Goal: Answer question/provide support: Share knowledge or assist other users

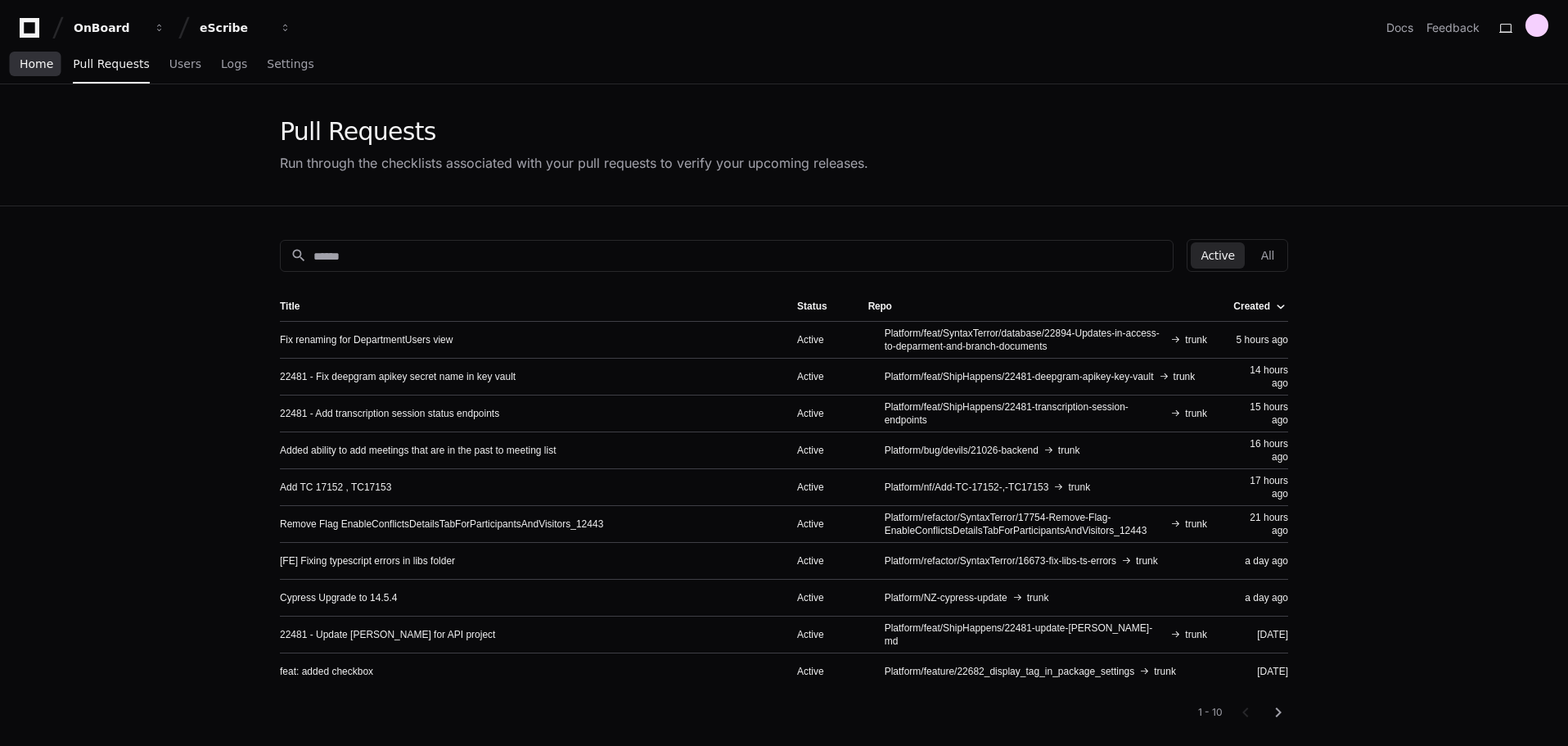
click at [39, 64] on span "Home" at bounding box center [37, 63] width 34 height 9
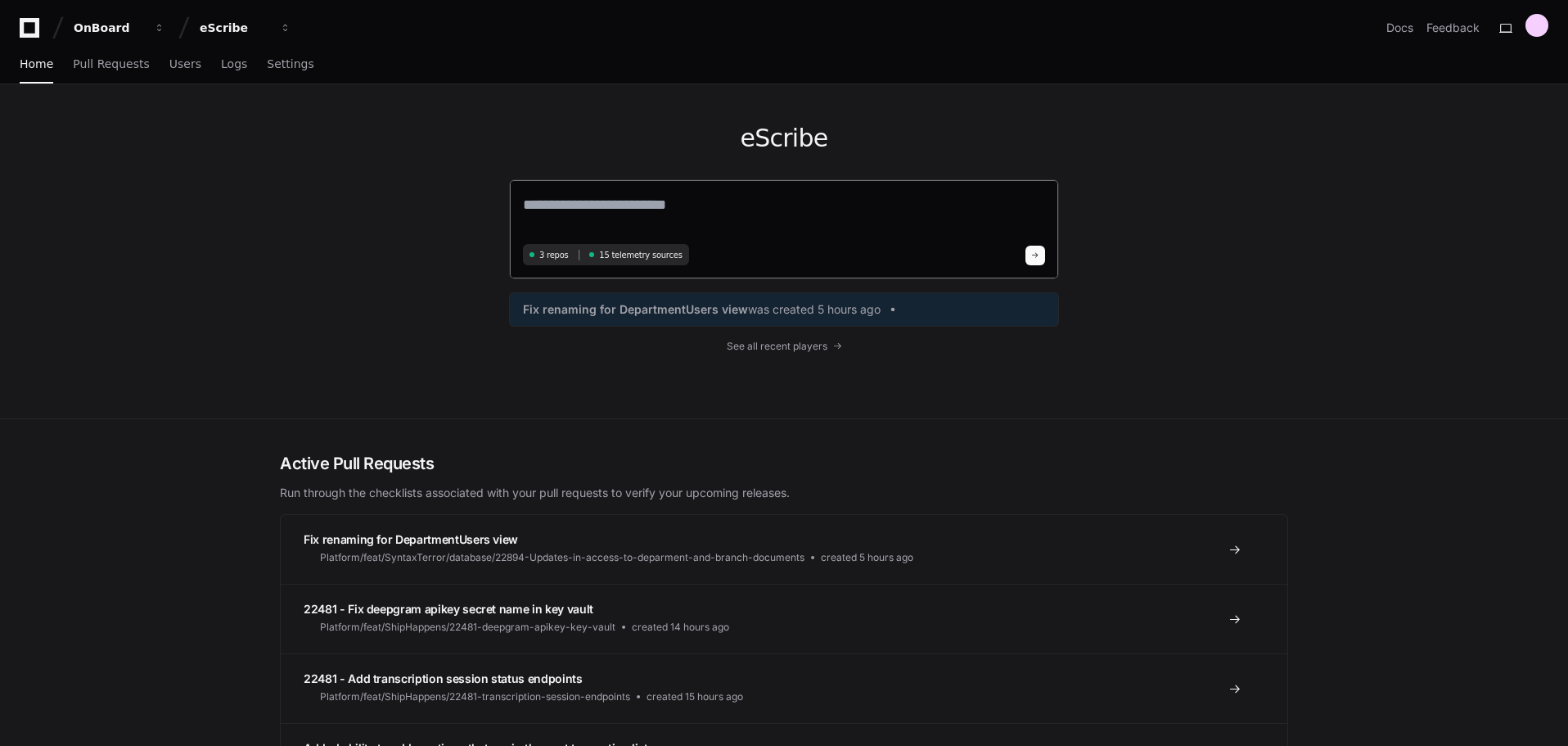
click at [611, 207] on textarea at bounding box center [784, 216] width 522 height 46
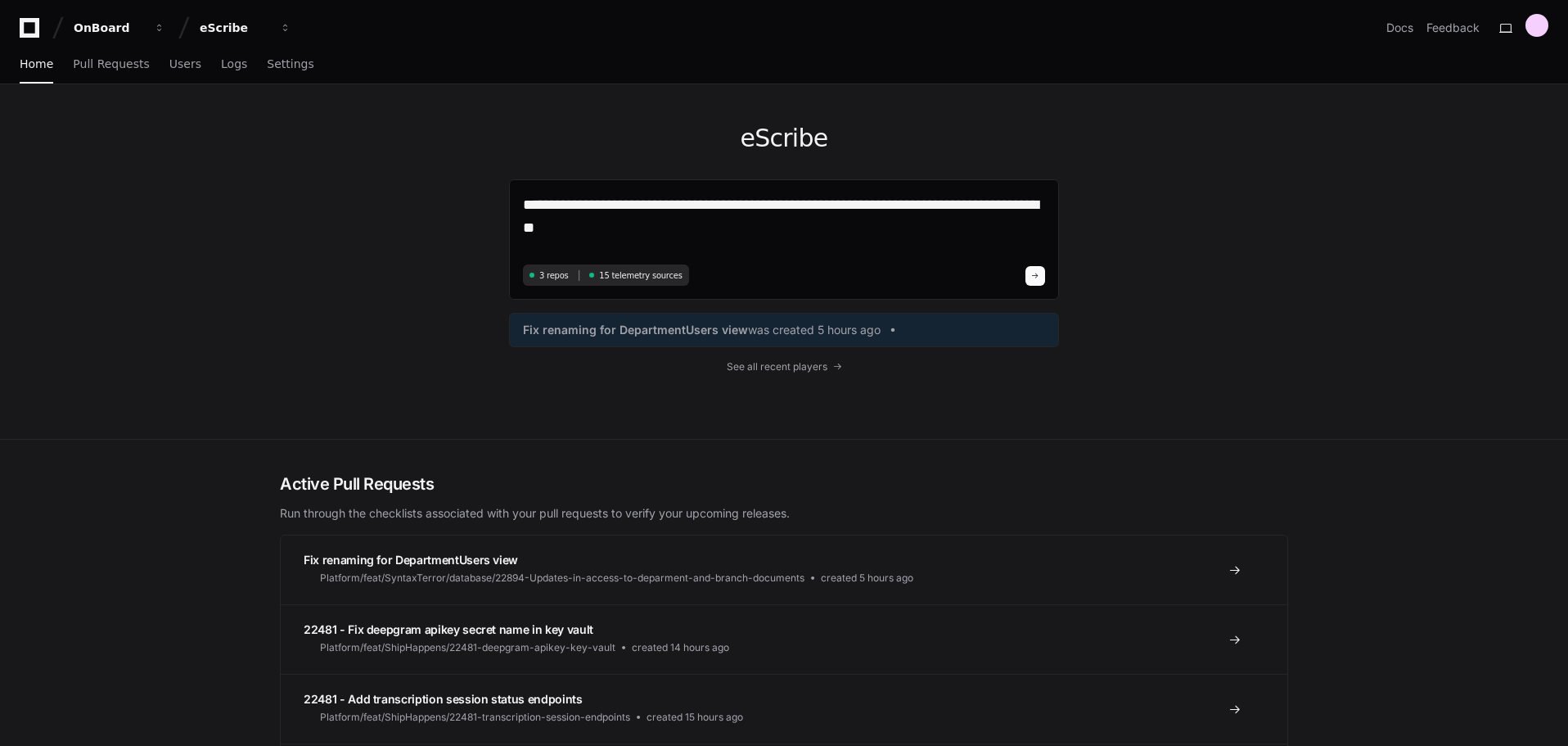
type textarea "**********"
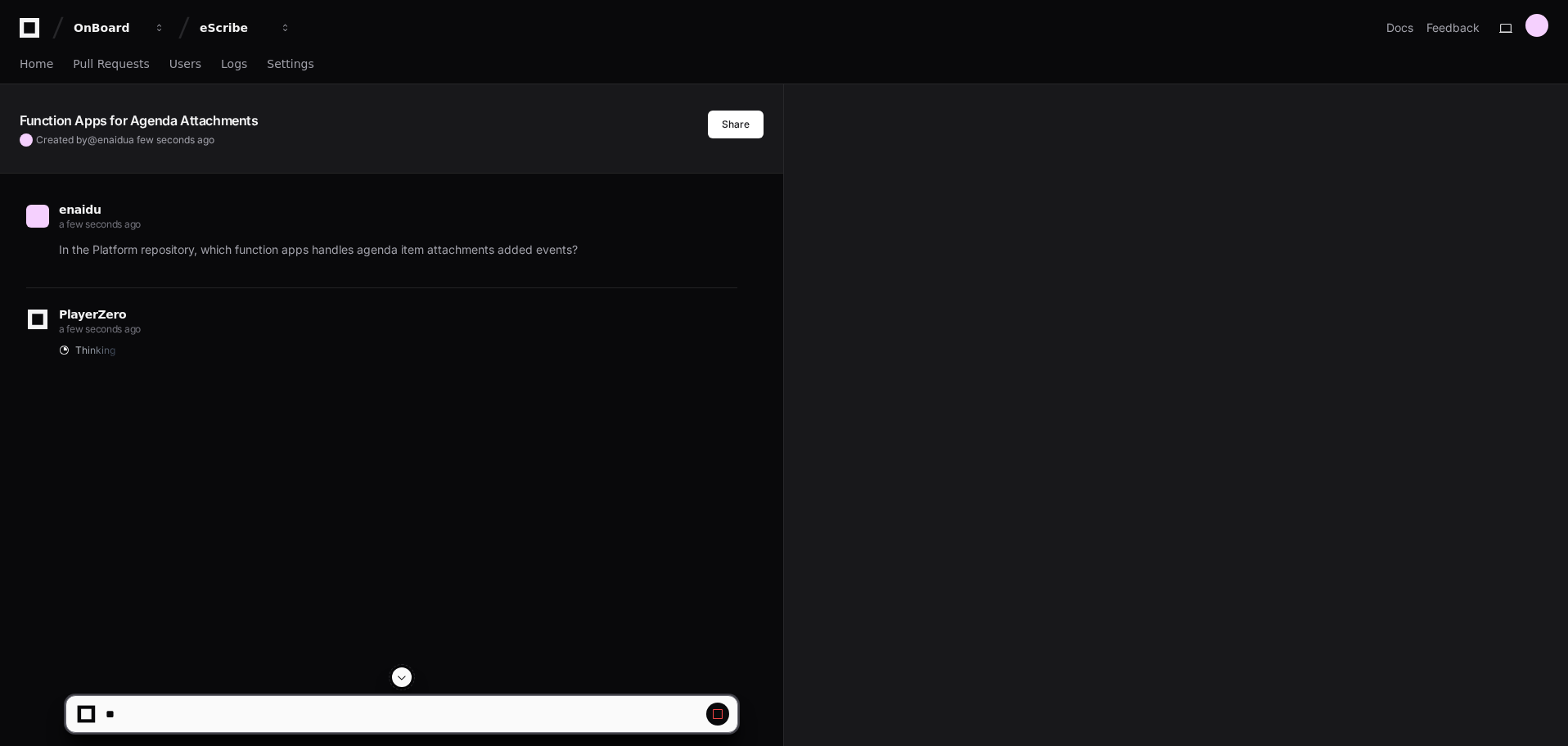
click at [868, 745] on html "OnBoard eScribe Docs Feedback Home Pull Requests Users Logs Settings Function A…" at bounding box center [784, 506] width 1568 height 1012
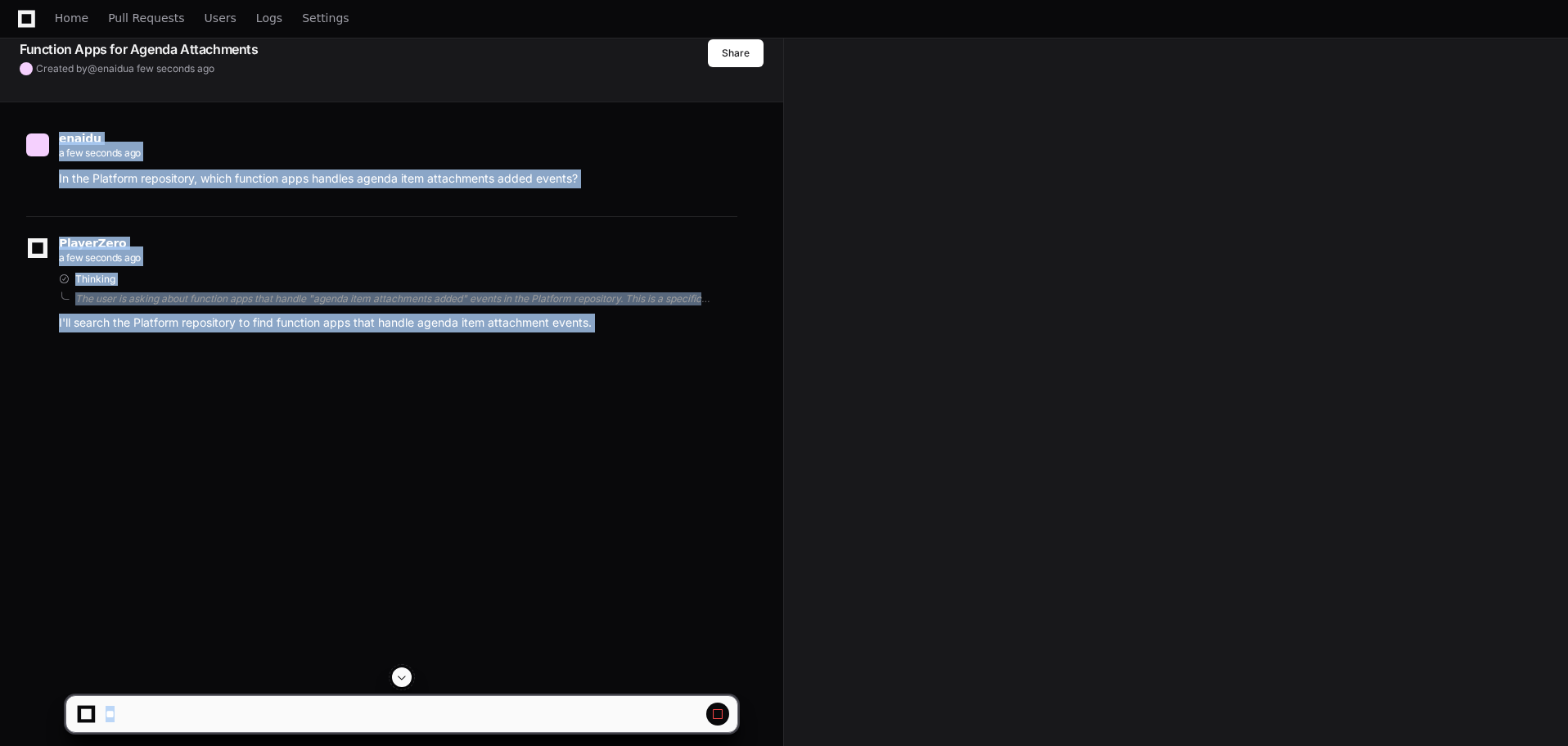
click at [404, 678] on span at bounding box center [402, 677] width 13 height 13
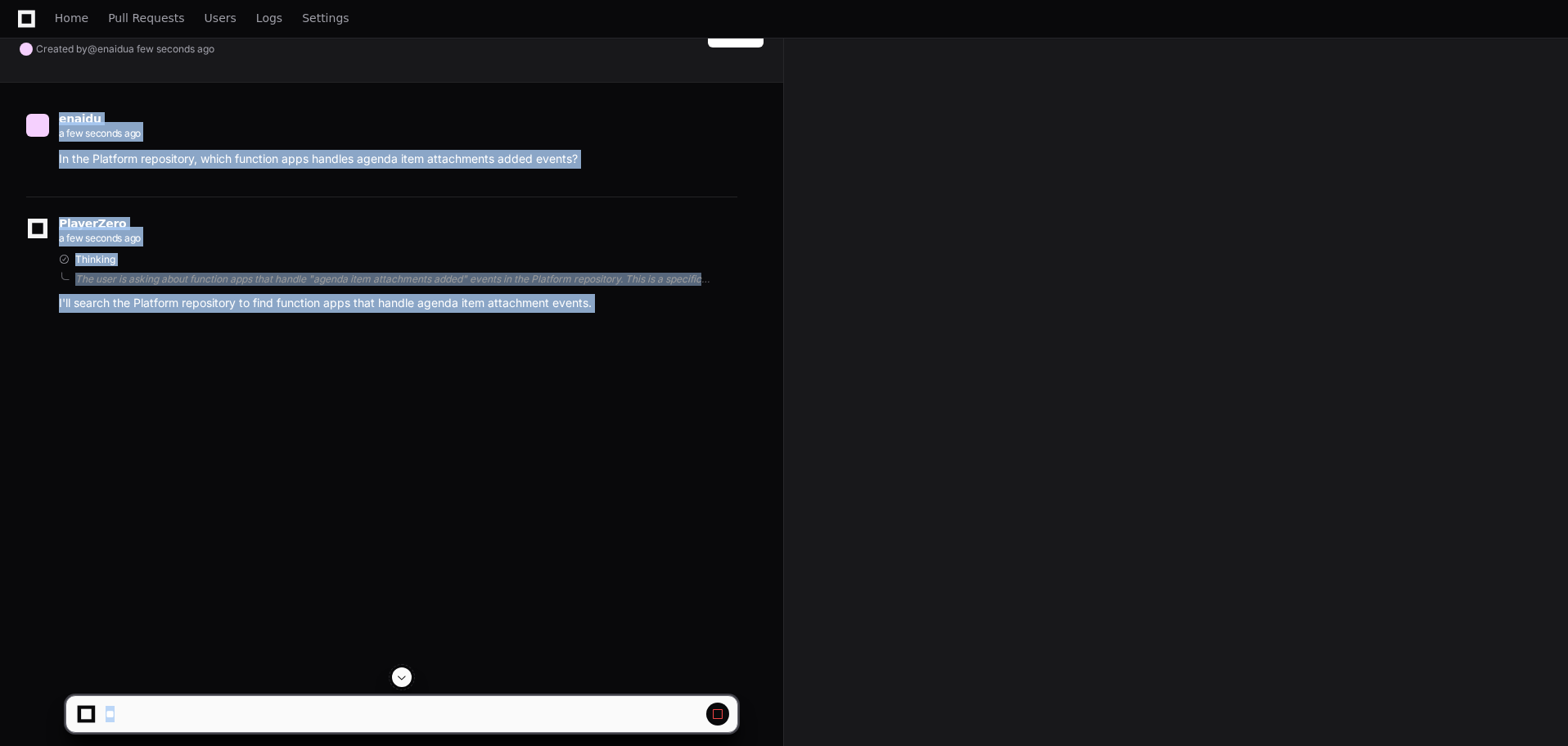
scroll to position [0, 0]
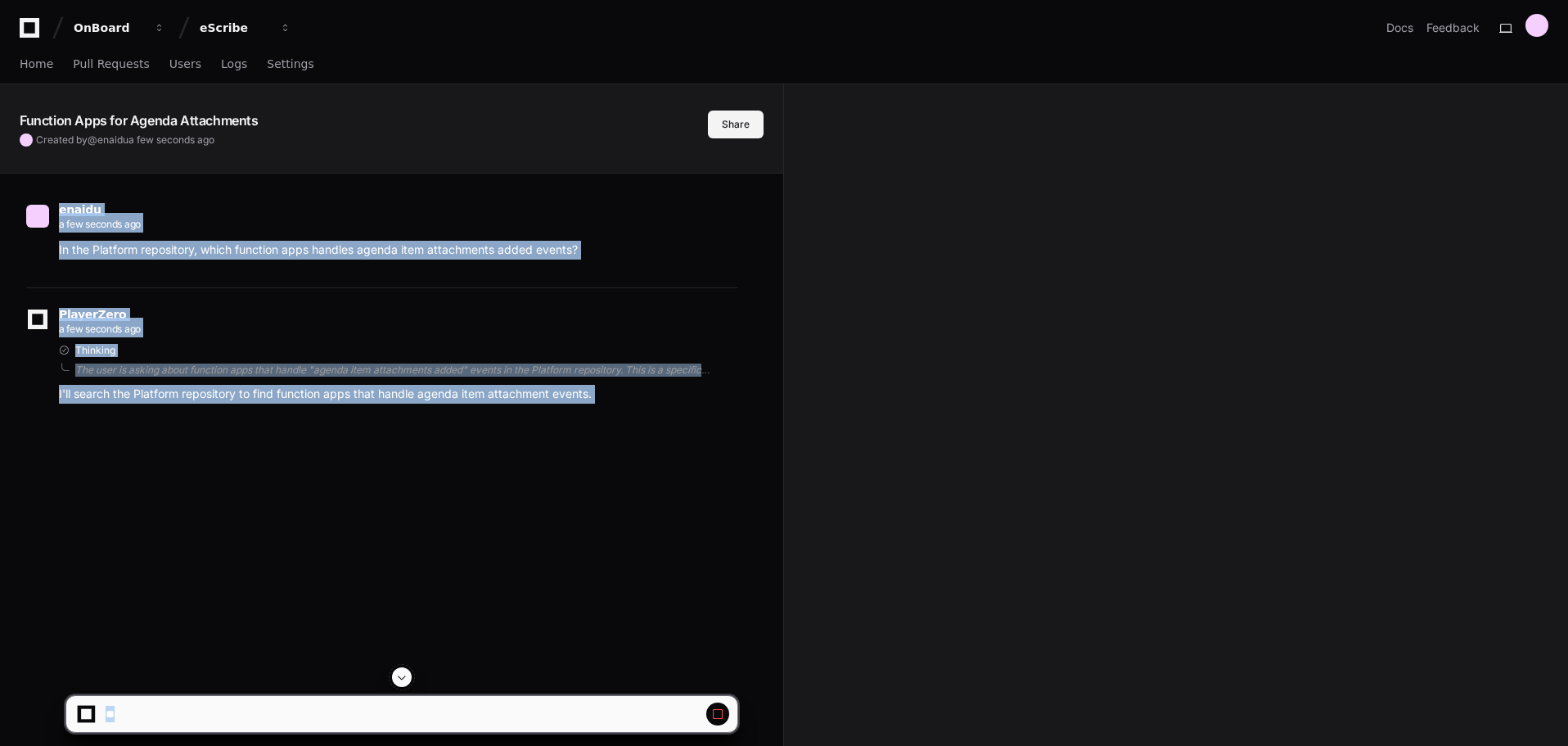
click at [728, 118] on button "Share" at bounding box center [735, 124] width 56 height 27
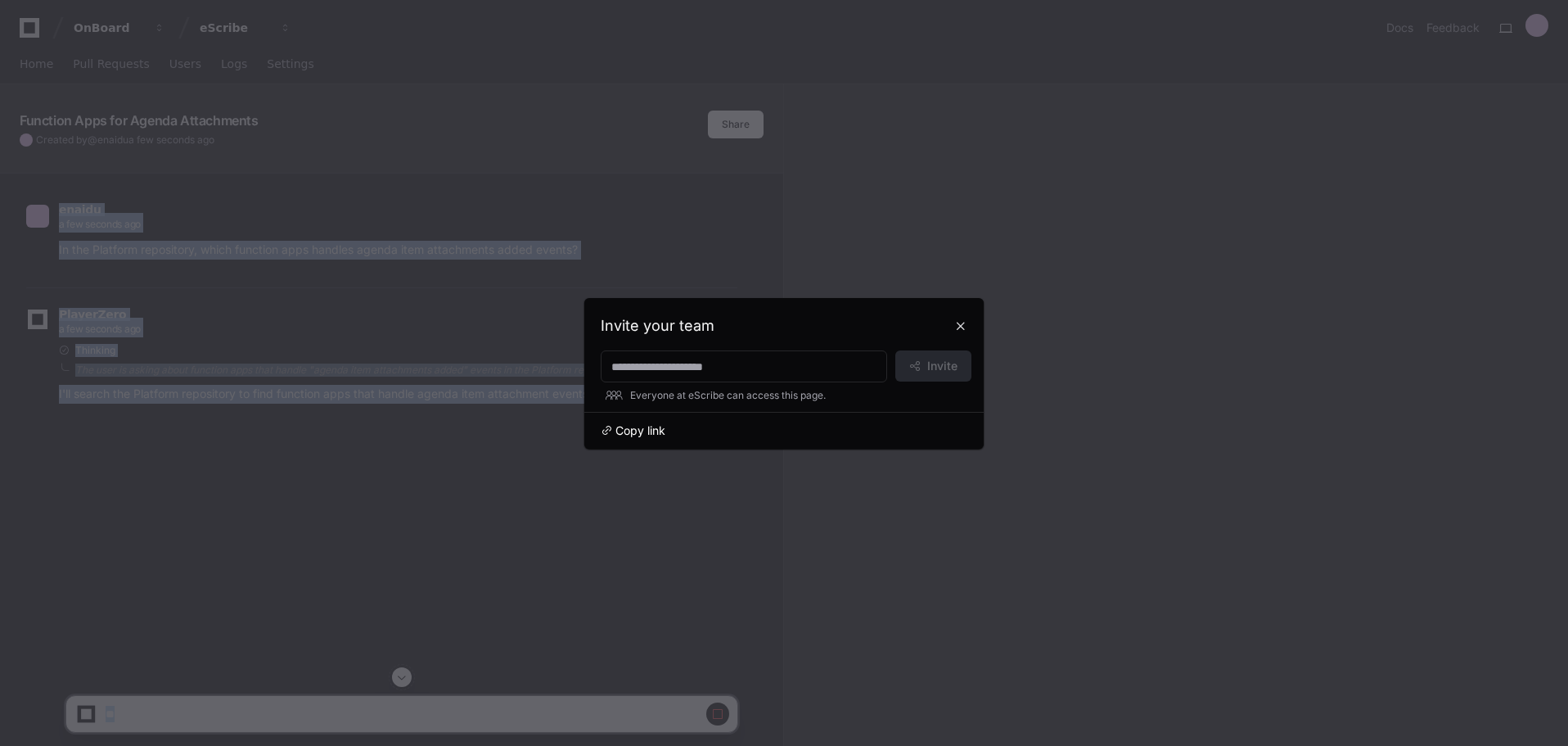
click at [645, 430] on span "Copy link" at bounding box center [640, 430] width 50 height 16
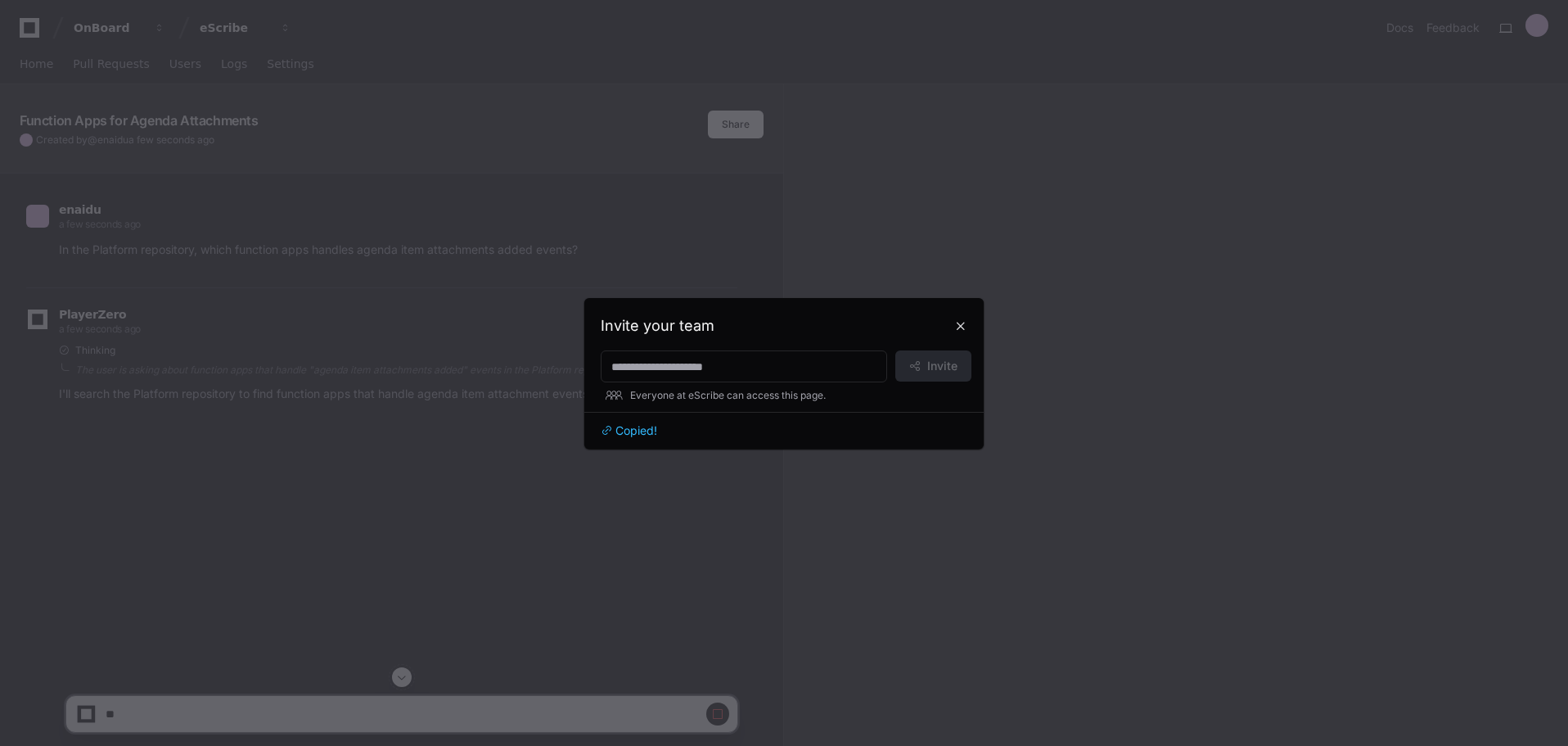
click at [1278, 261] on div at bounding box center [784, 373] width 1568 height 746
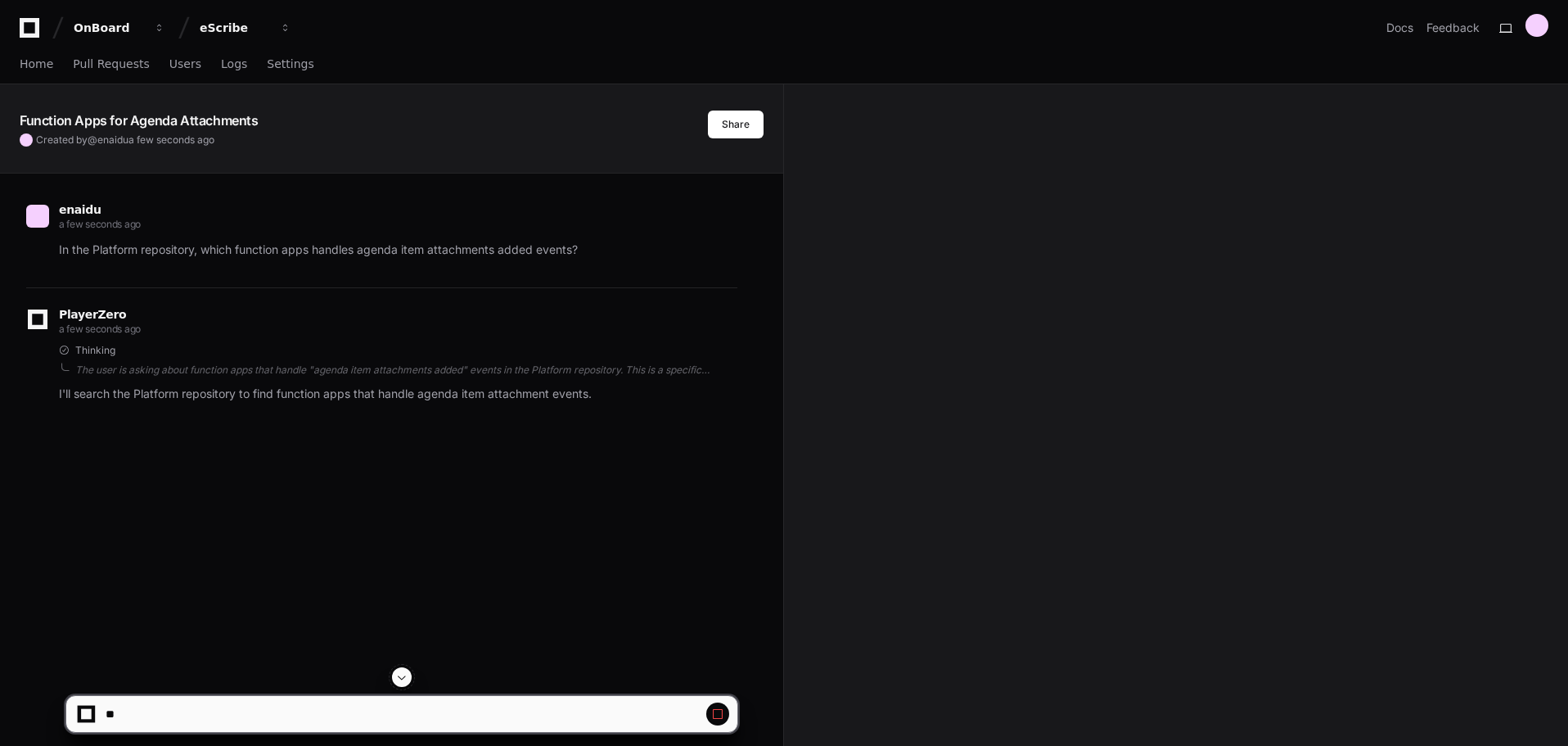
click at [400, 687] on button at bounding box center [401, 677] width 20 height 20
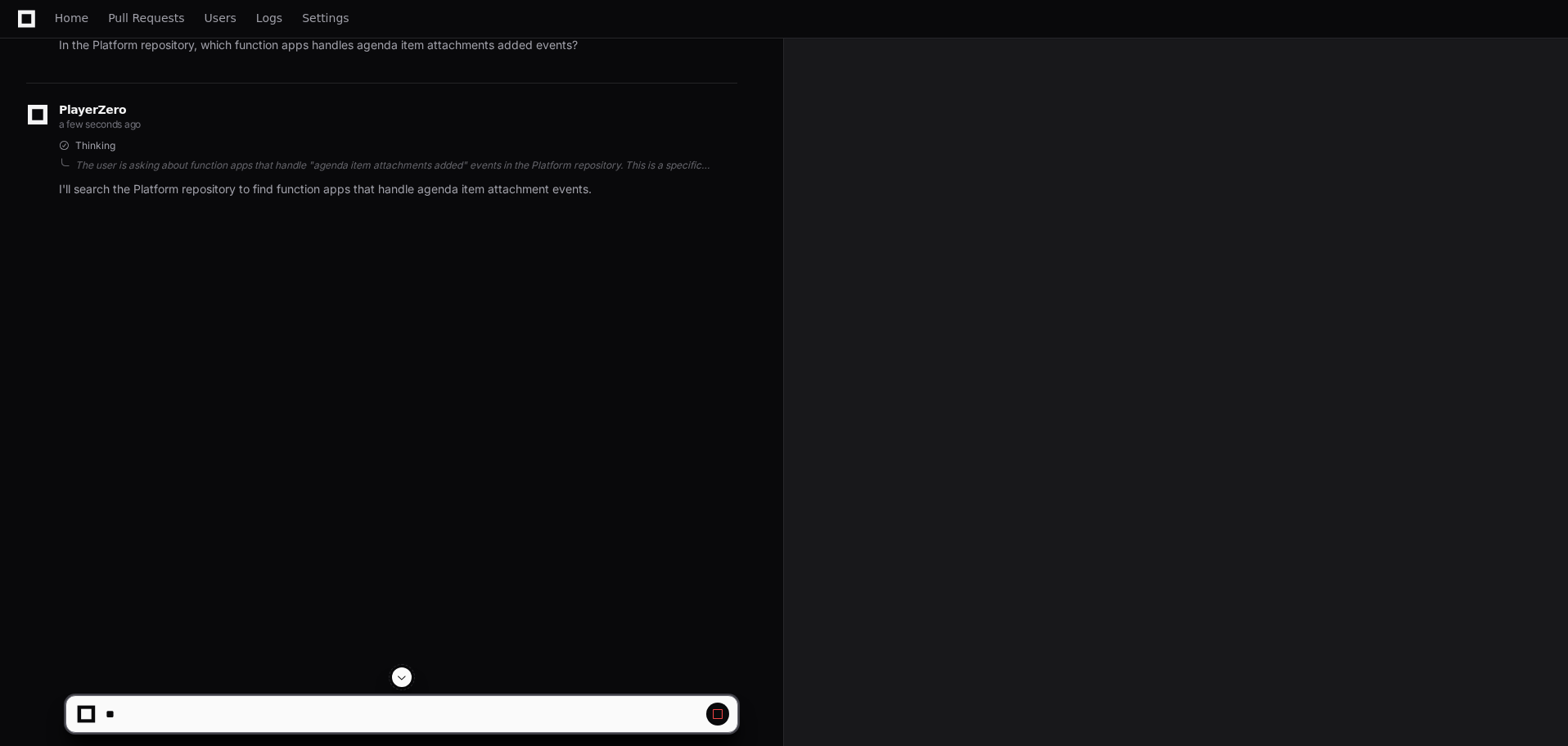
scroll to position [266, 0]
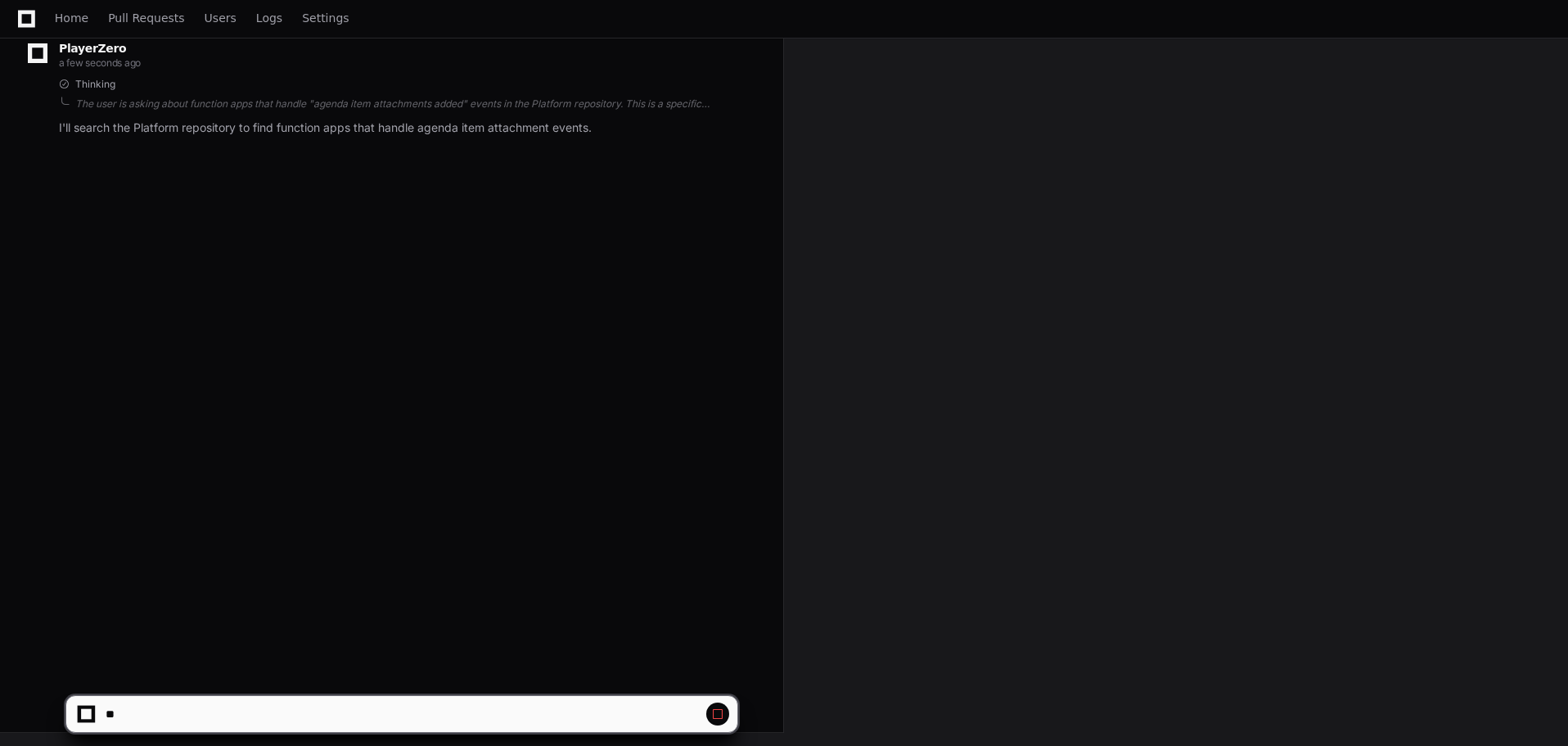
click at [87, 714] on div at bounding box center [86, 714] width 10 height 10
click at [939, 331] on div "Function Apps for Agenda Attachments Created by @ enaidu a few seconds ago Shar…" at bounding box center [784, 282] width 1568 height 927
click at [720, 718] on span at bounding box center [718, 714] width 13 height 13
click at [723, 722] on button at bounding box center [717, 714] width 23 height 23
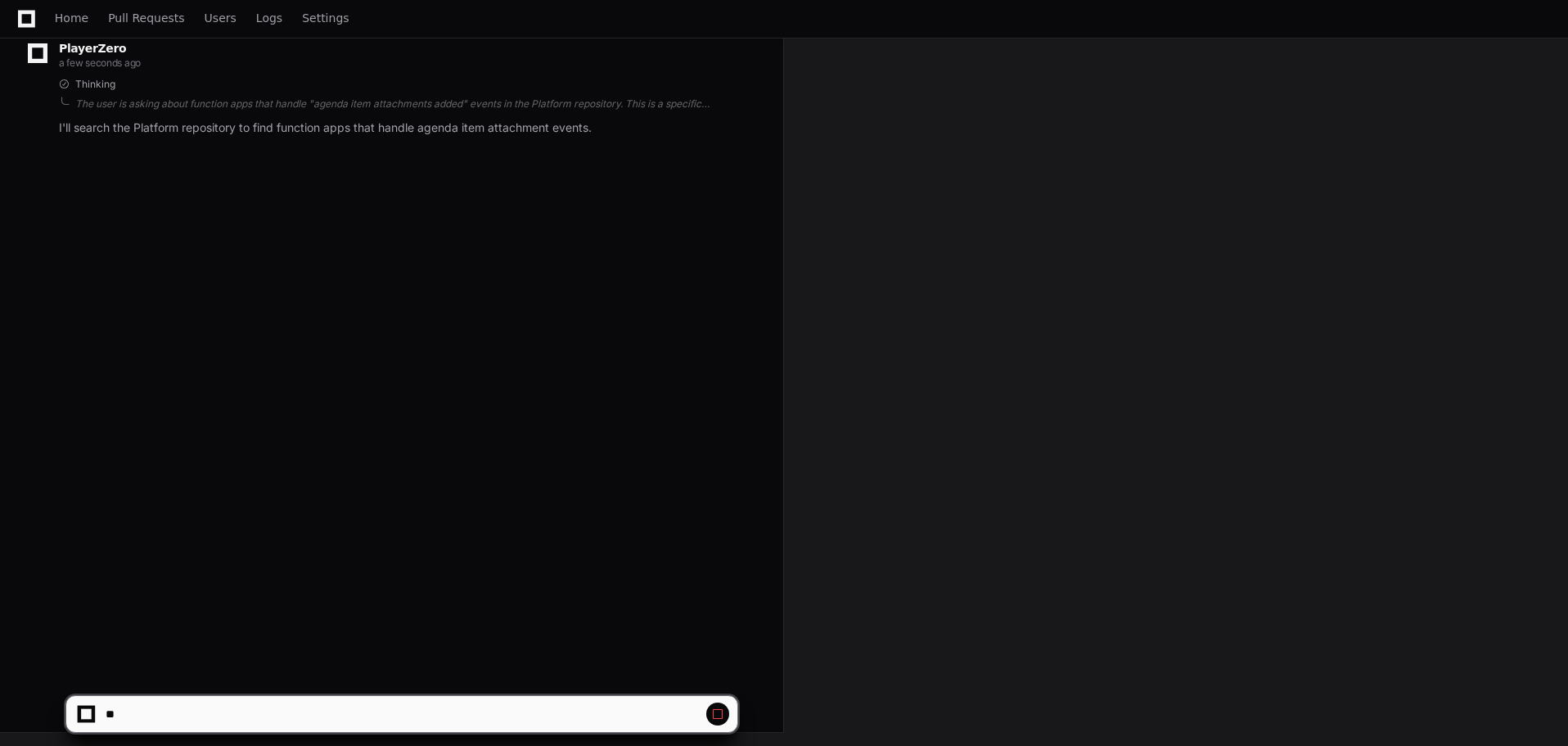
click at [718, 714] on span at bounding box center [718, 714] width 13 height 13
click at [717, 713] on span at bounding box center [718, 714] width 13 height 13
click at [717, 712] on span at bounding box center [718, 714] width 13 height 13
click at [71, 19] on span "Home" at bounding box center [72, 18] width 34 height 9
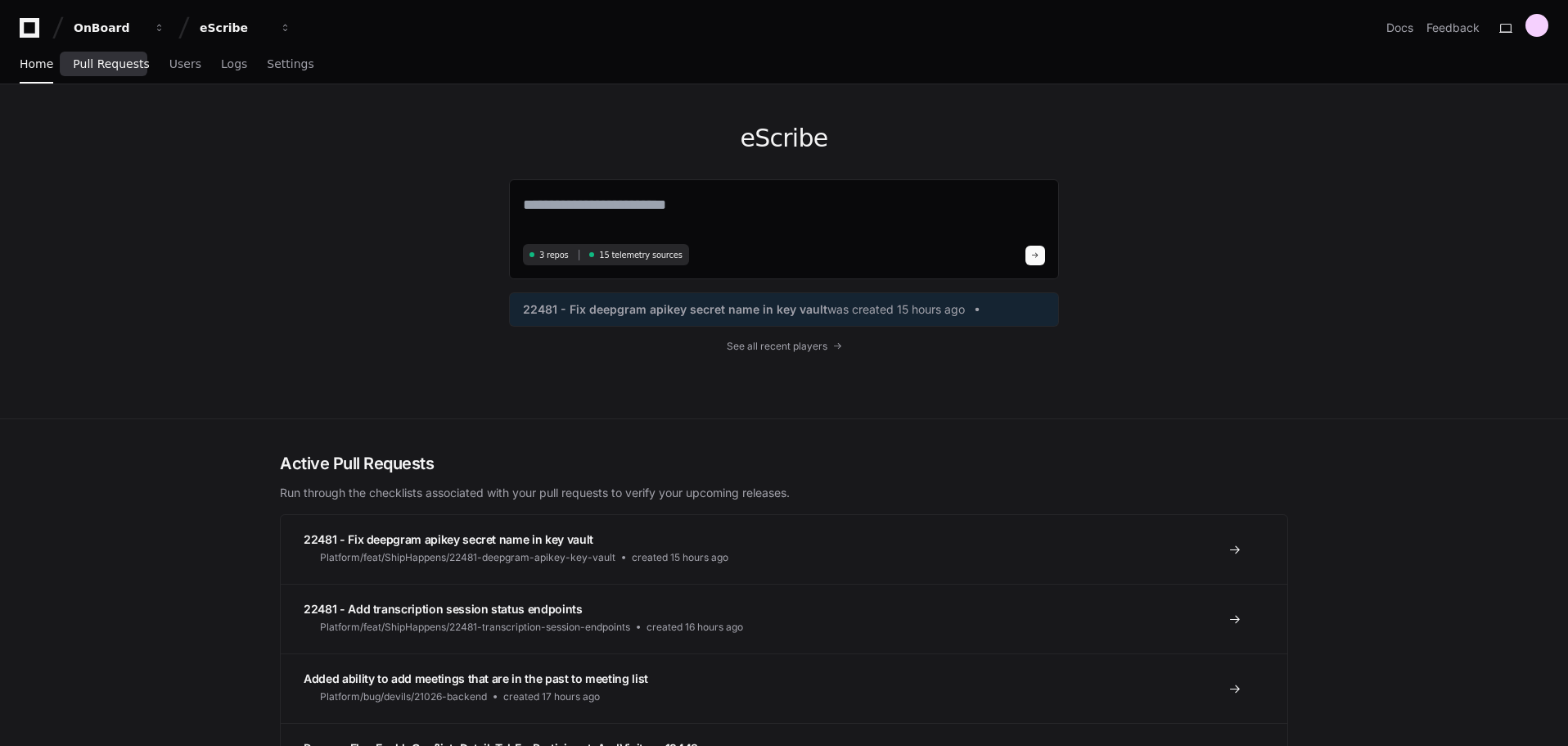
click at [99, 62] on span "Pull Requests" at bounding box center [110, 63] width 76 height 9
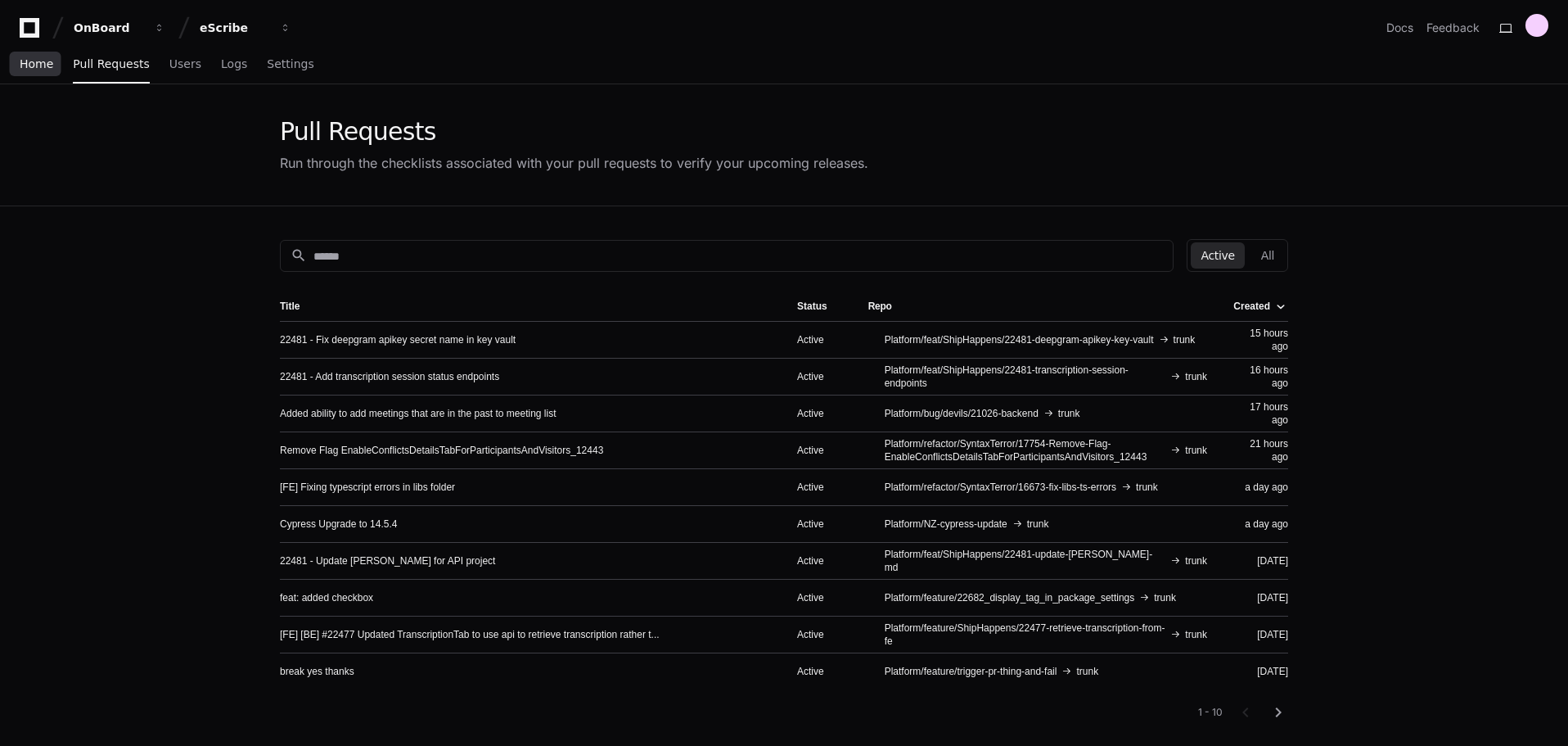
click at [29, 74] on link "Home" at bounding box center [37, 65] width 34 height 38
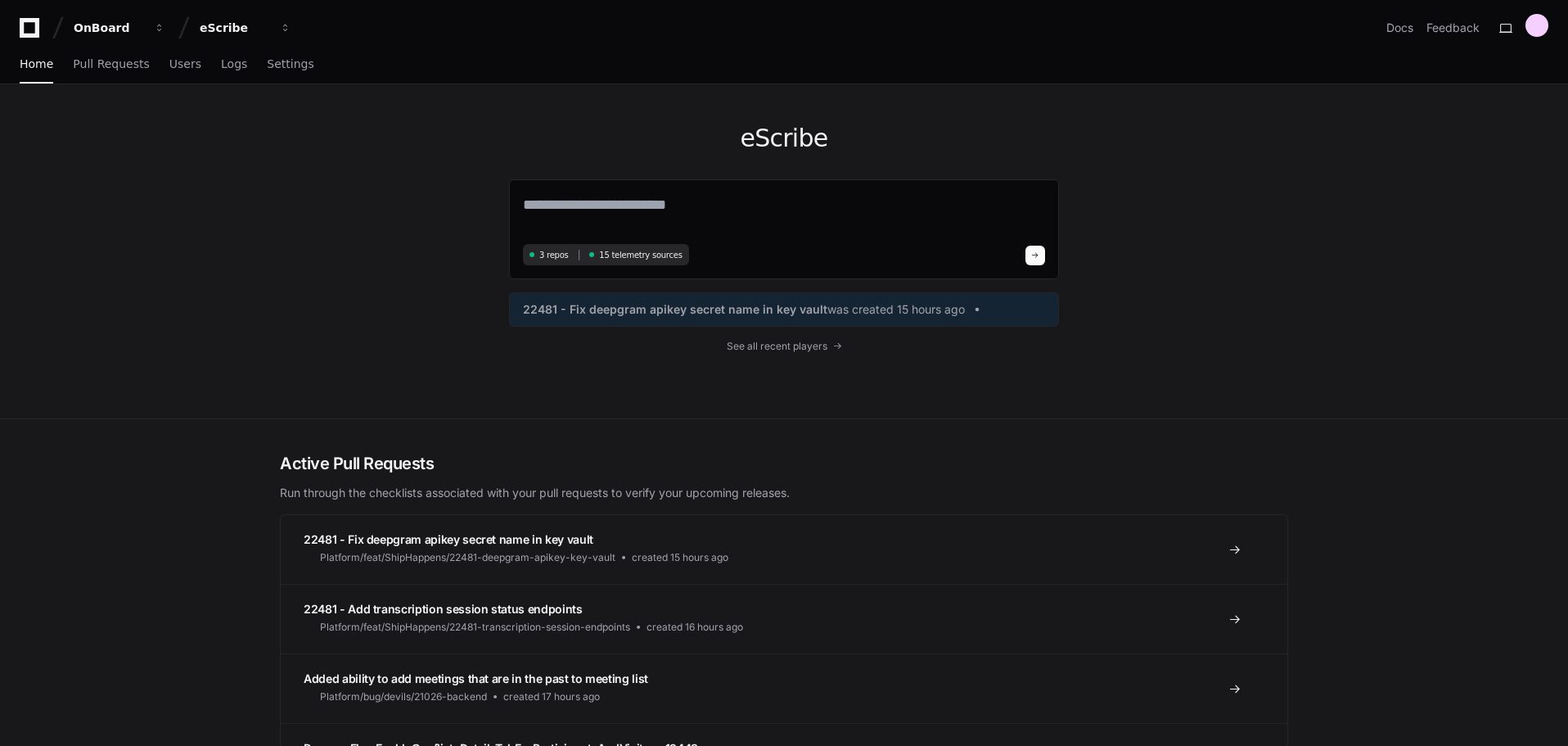
click at [375, 324] on div "eScribe 3 repos 15 telemetry sources 22481 - Fix deepgram apikey secret name in…" at bounding box center [784, 251] width 1048 height 334
click at [272, 209] on div "eScribe 3 repos 15 telemetry sources 22481 - Fix deepgram apikey secret name in…" at bounding box center [784, 251] width 1048 height 334
click at [181, 62] on span "Users" at bounding box center [185, 63] width 32 height 9
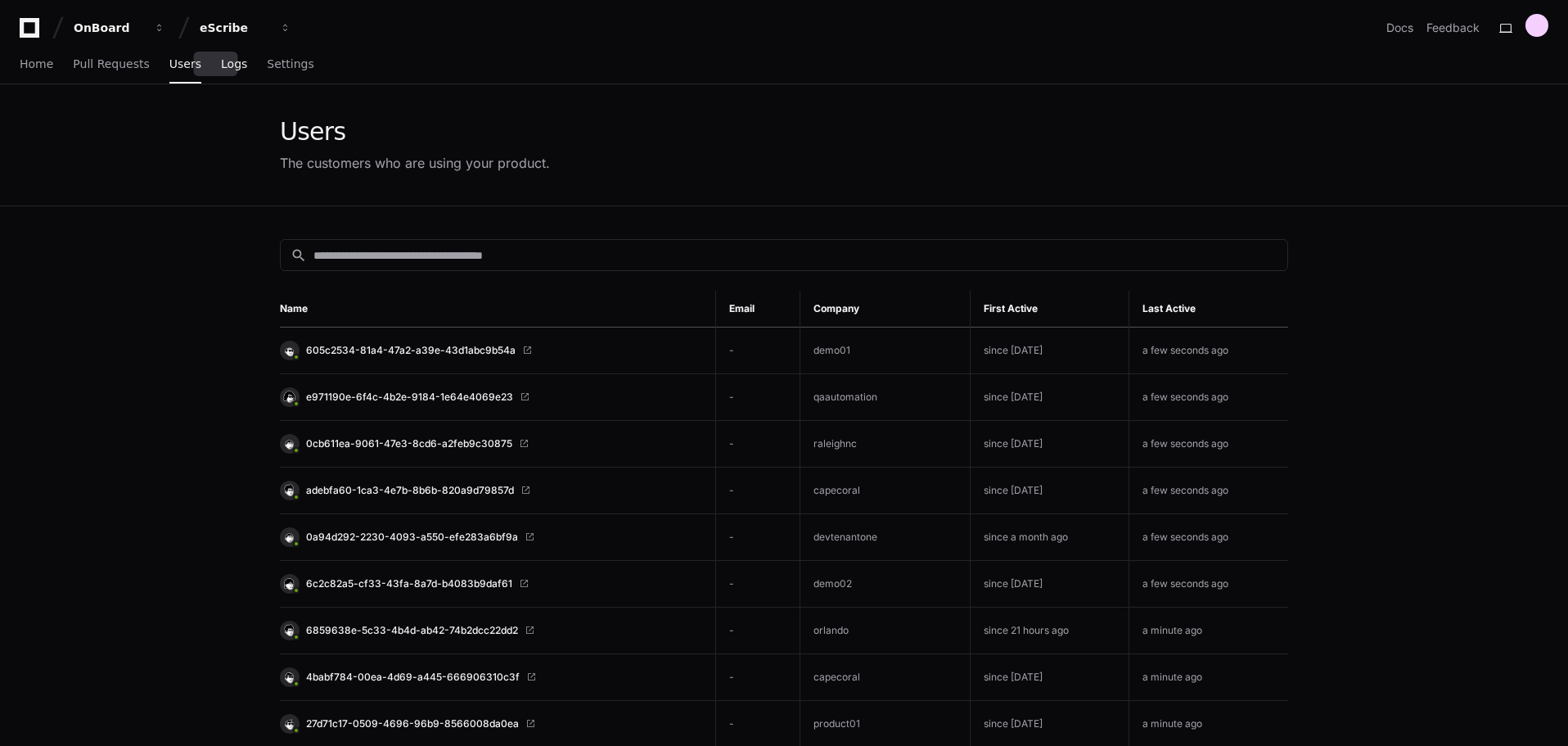
click at [221, 66] on span "Logs" at bounding box center [234, 63] width 26 height 9
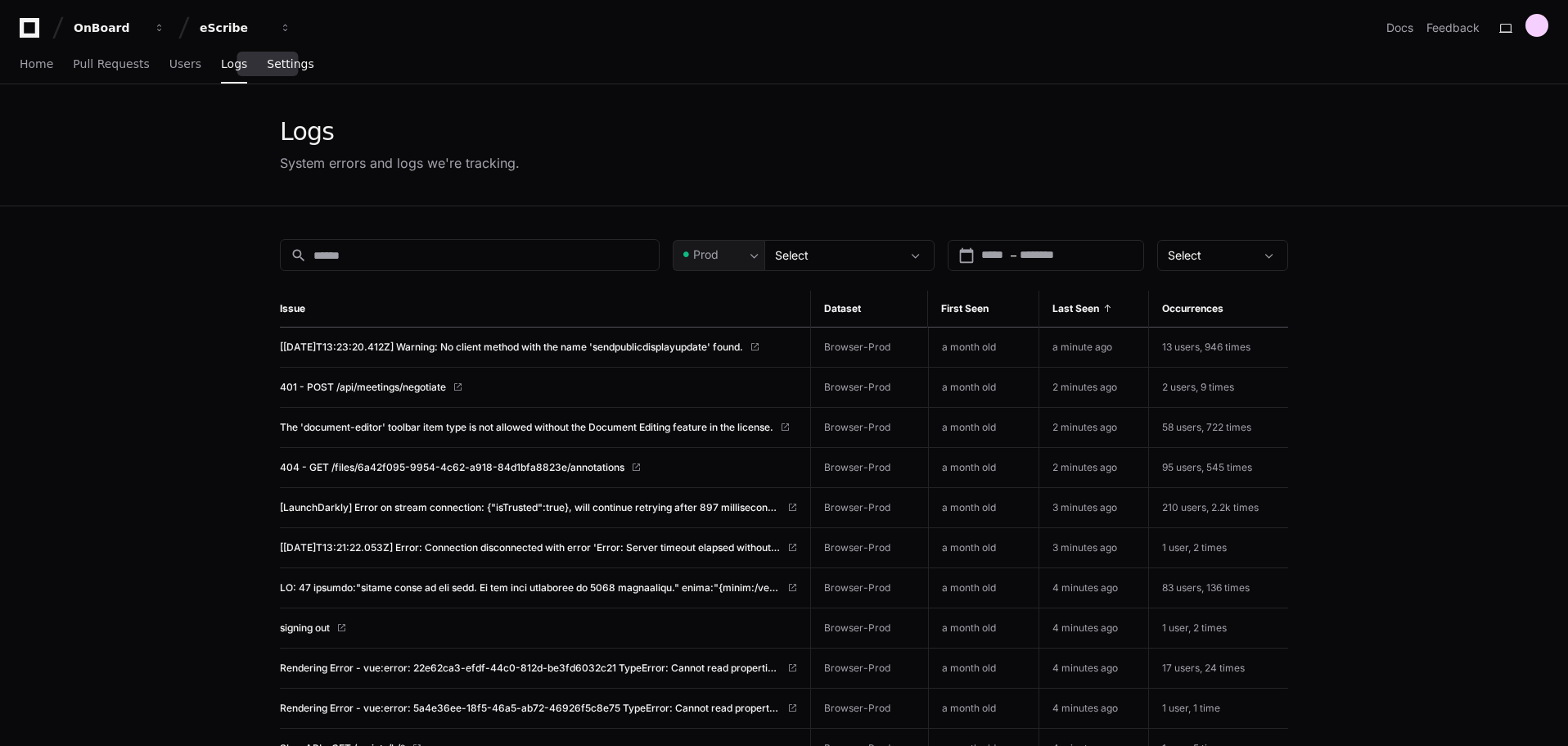
click at [268, 65] on span "Settings" at bounding box center [290, 63] width 46 height 9
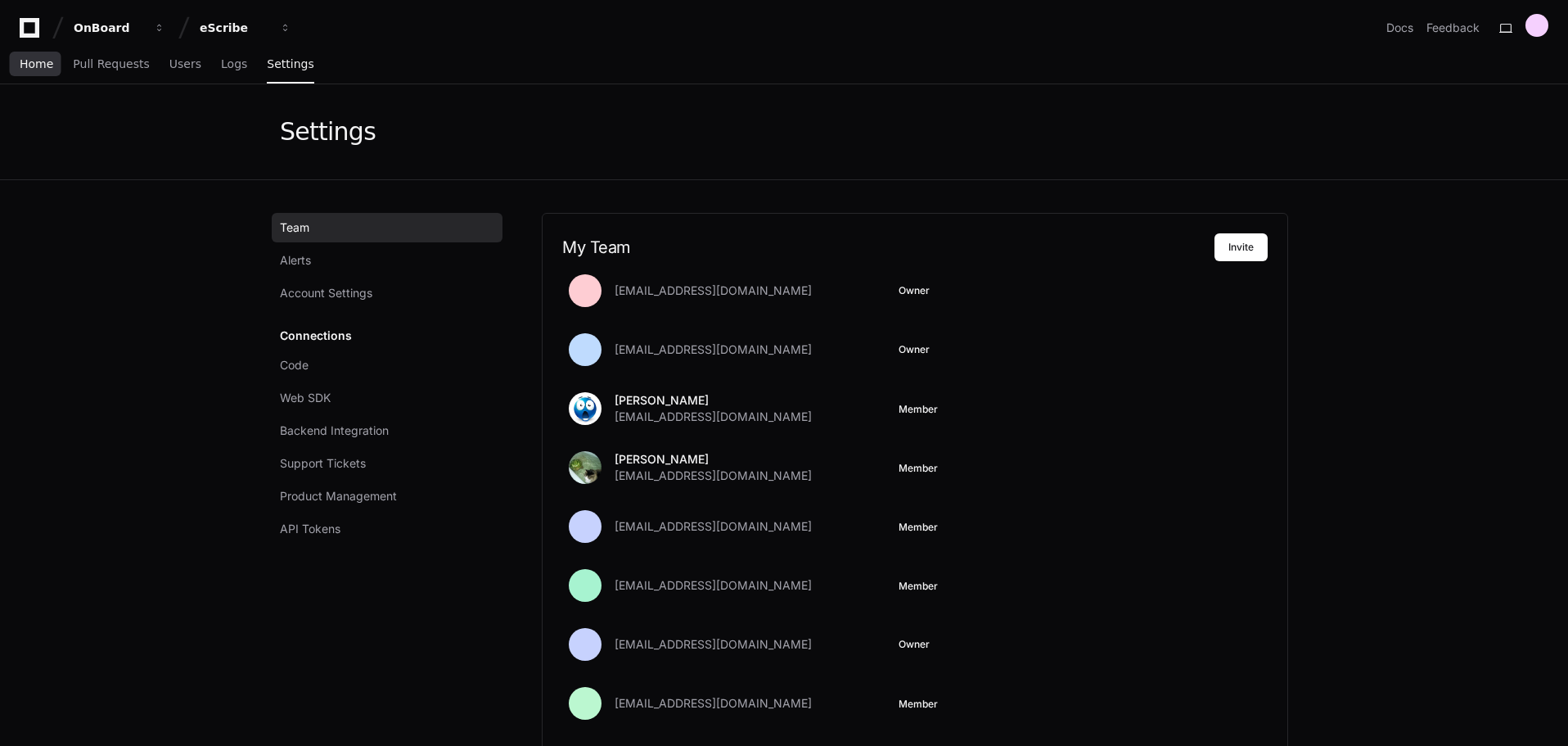
click at [34, 66] on span "Home" at bounding box center [37, 63] width 34 height 9
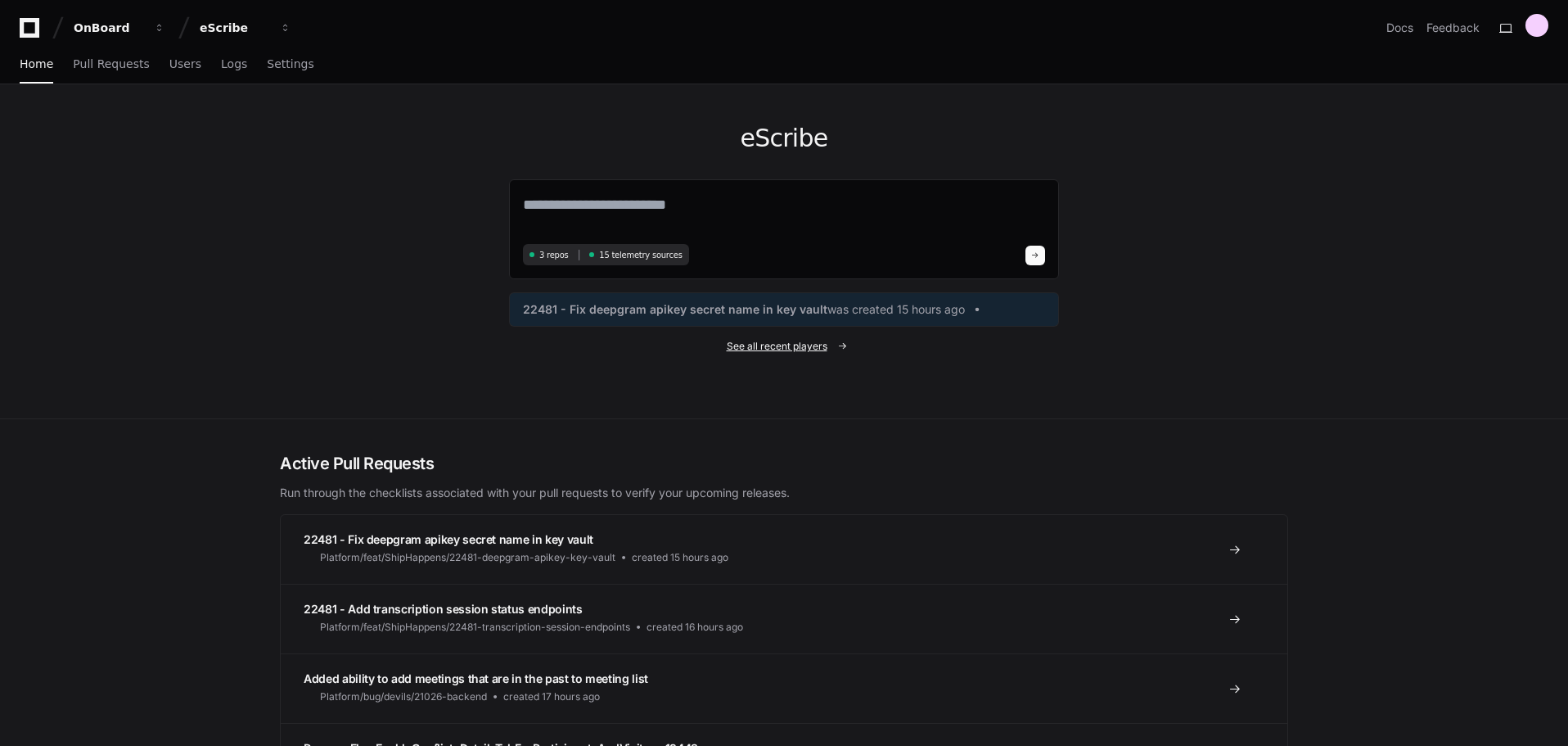
click at [756, 348] on span "See all recent players" at bounding box center [777, 347] width 101 height 13
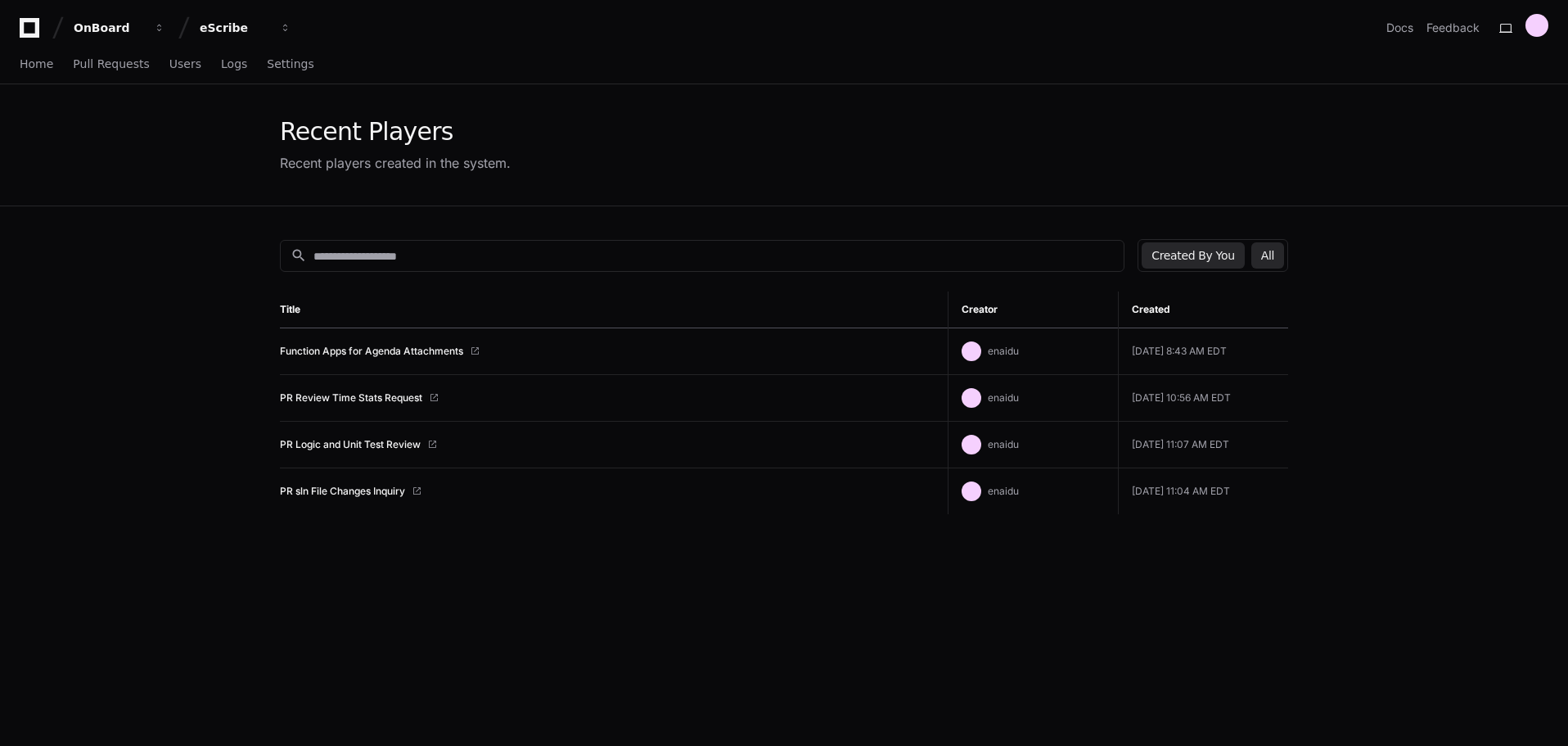
click at [1278, 261] on button "All" at bounding box center [1268, 256] width 33 height 26
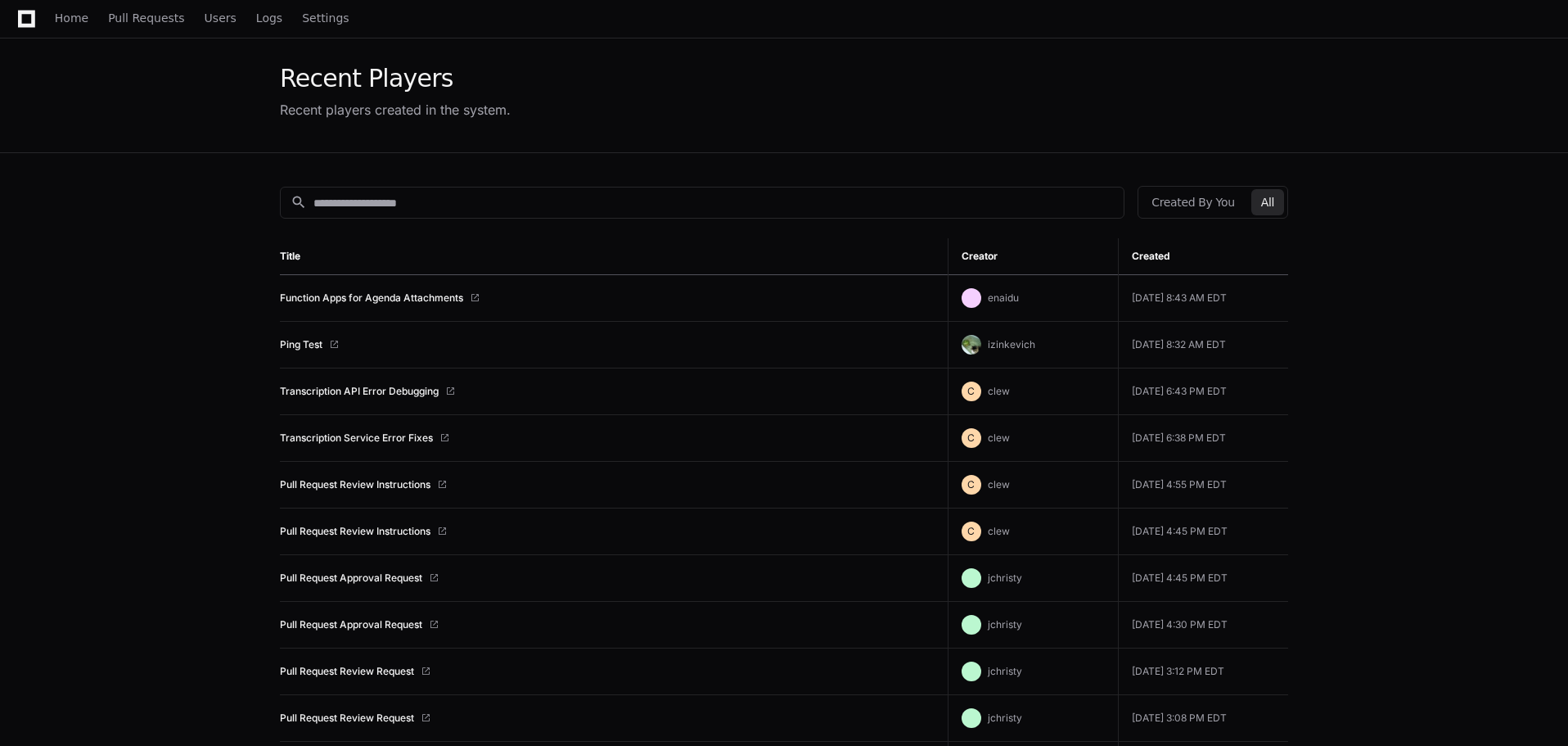
scroll to position [82, 0]
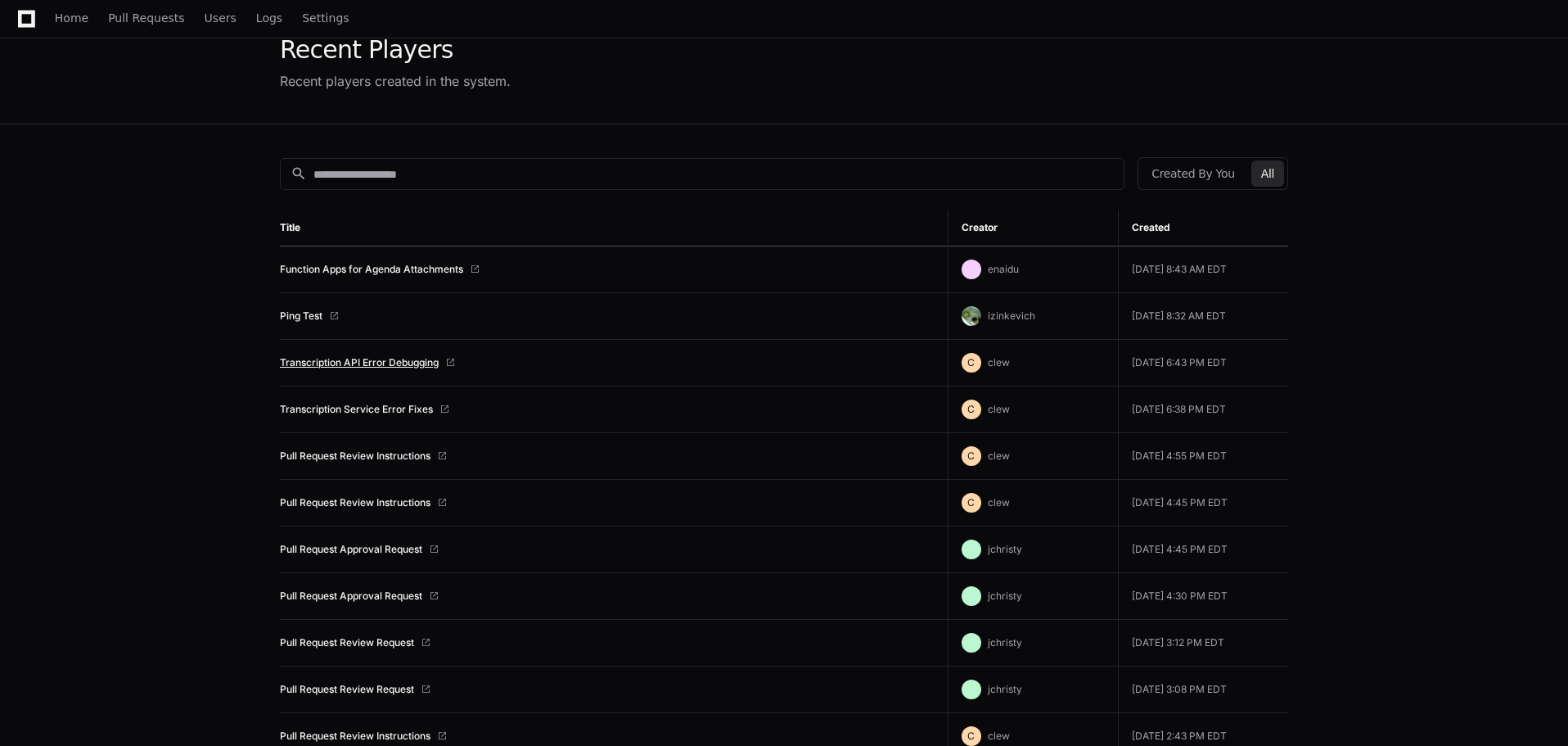
click at [379, 365] on link "Transcription API Error Debugging" at bounding box center [360, 363] width 159 height 13
click at [385, 271] on link "Function Apps for Agenda Attachments" at bounding box center [372, 269] width 183 height 13
click at [350, 268] on link "Function Apps for Agenda Attachments" at bounding box center [372, 269] width 183 height 13
click at [583, 52] on div "Recent Players Recent players created in the system." at bounding box center [784, 62] width 1008 height 56
click at [71, 27] on link "Home" at bounding box center [72, 19] width 34 height 38
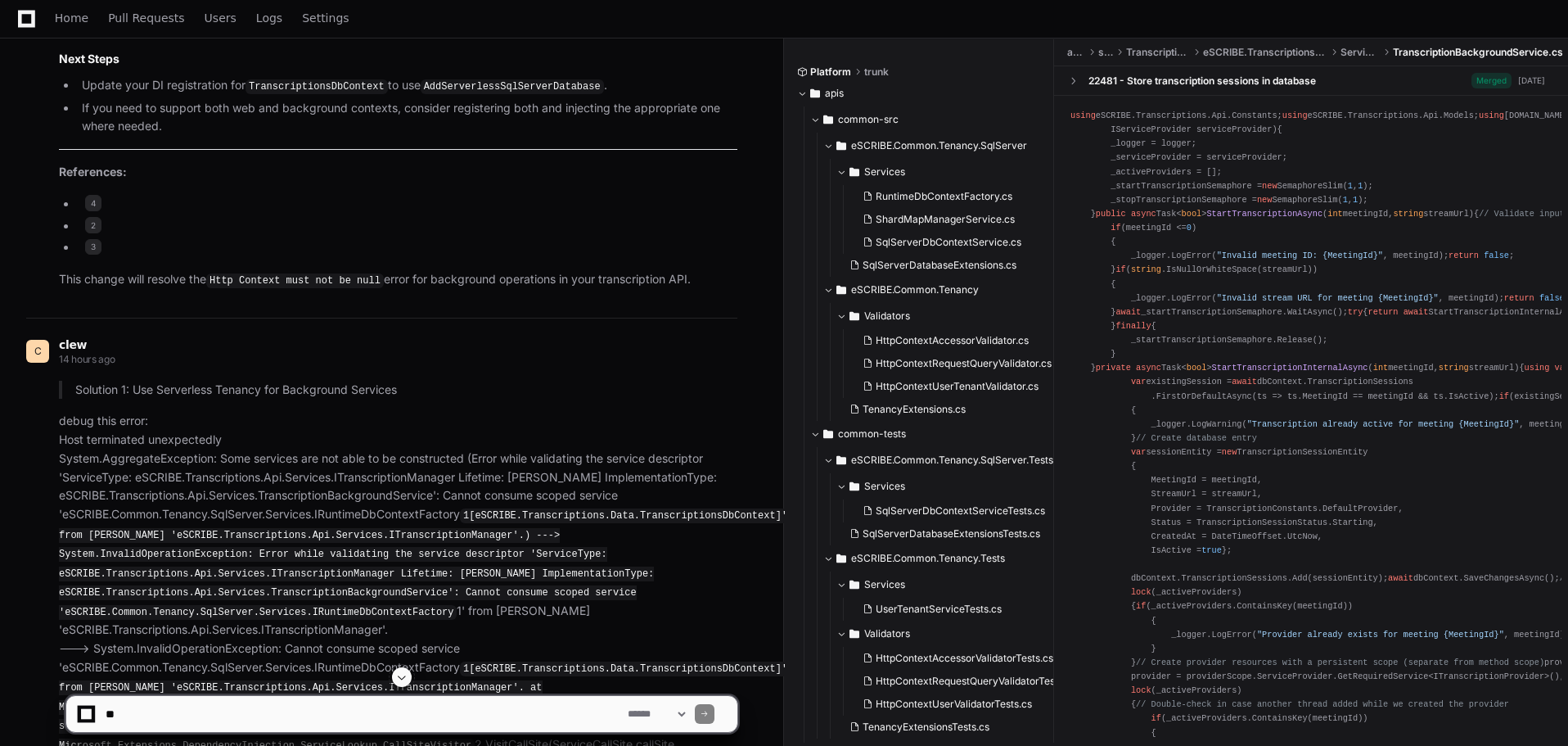
scroll to position [2866, 0]
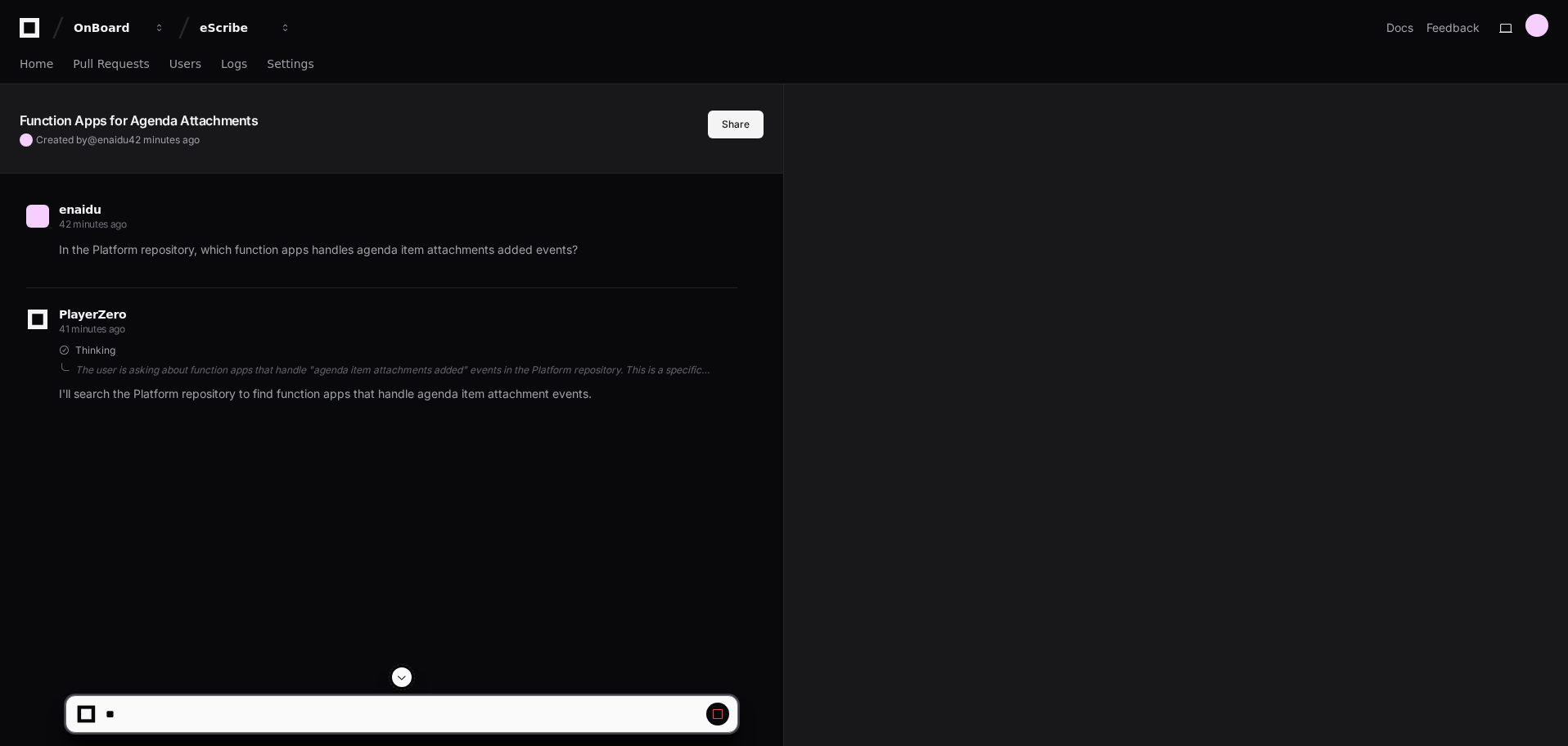
click at [723, 127] on button "Share" at bounding box center [735, 124] width 56 height 27
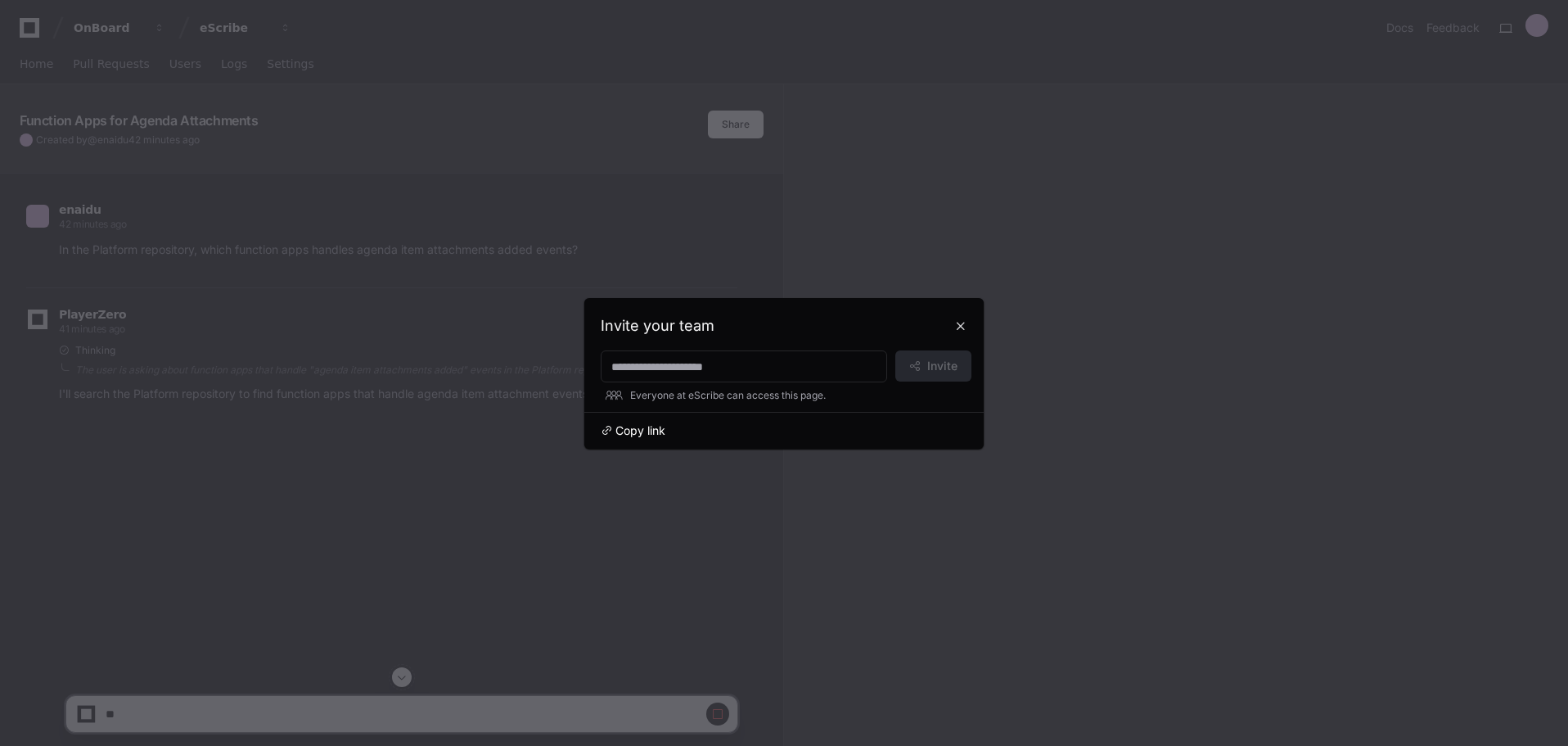
click at [637, 431] on span "Copy link" at bounding box center [640, 430] width 50 height 16
click at [965, 327] on button at bounding box center [961, 326] width 26 height 26
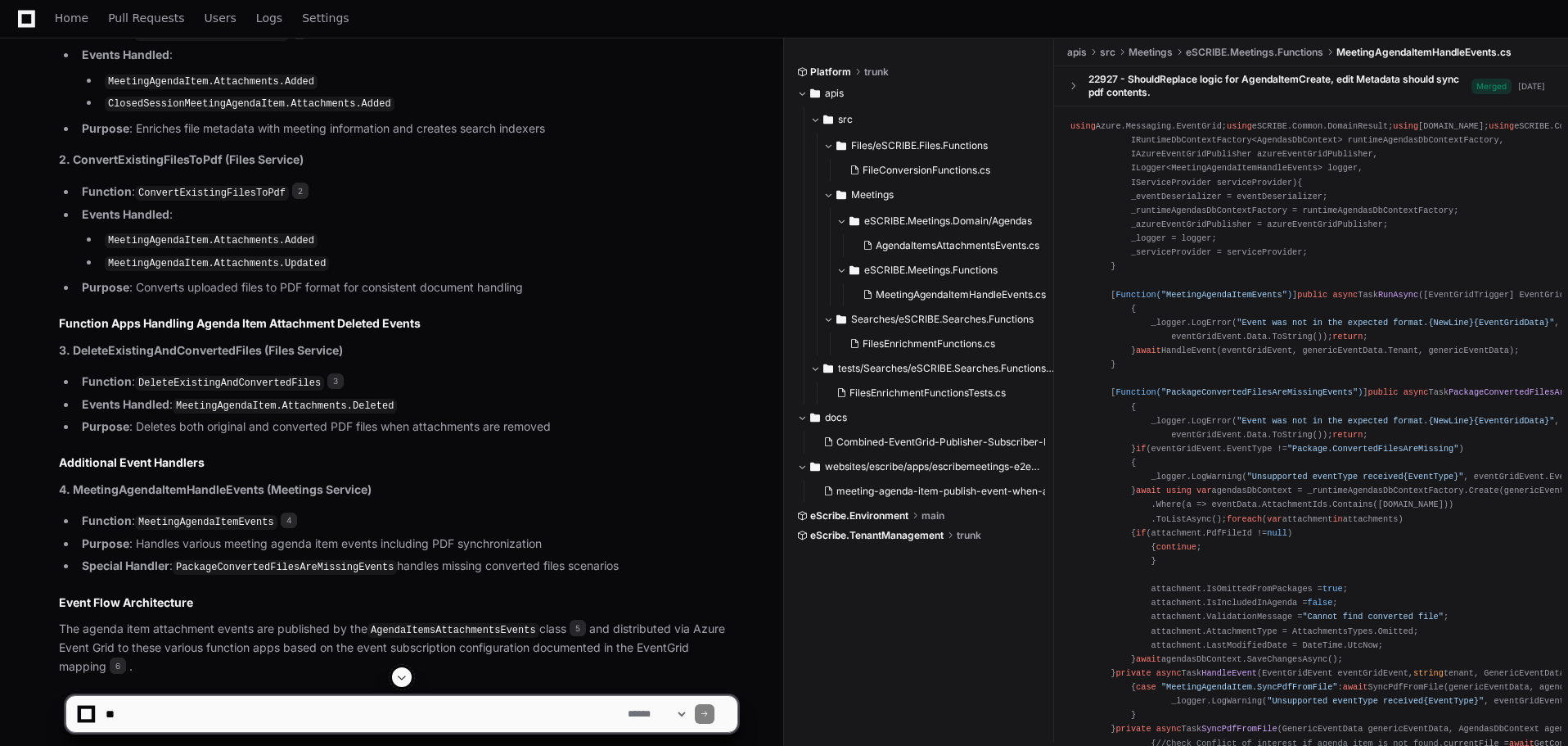
scroll to position [1007, 0]
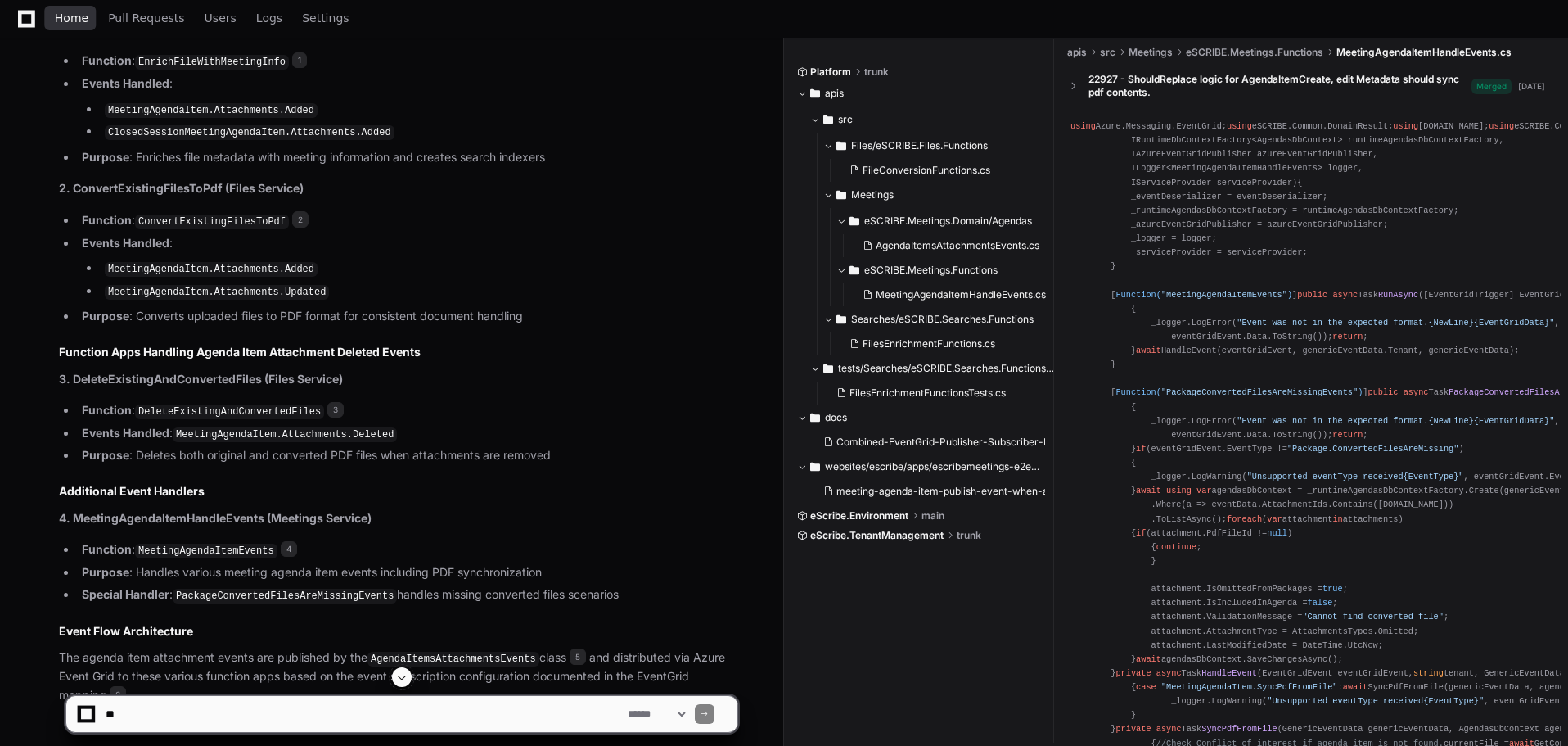
click at [67, 13] on span "Home" at bounding box center [72, 18] width 34 height 9
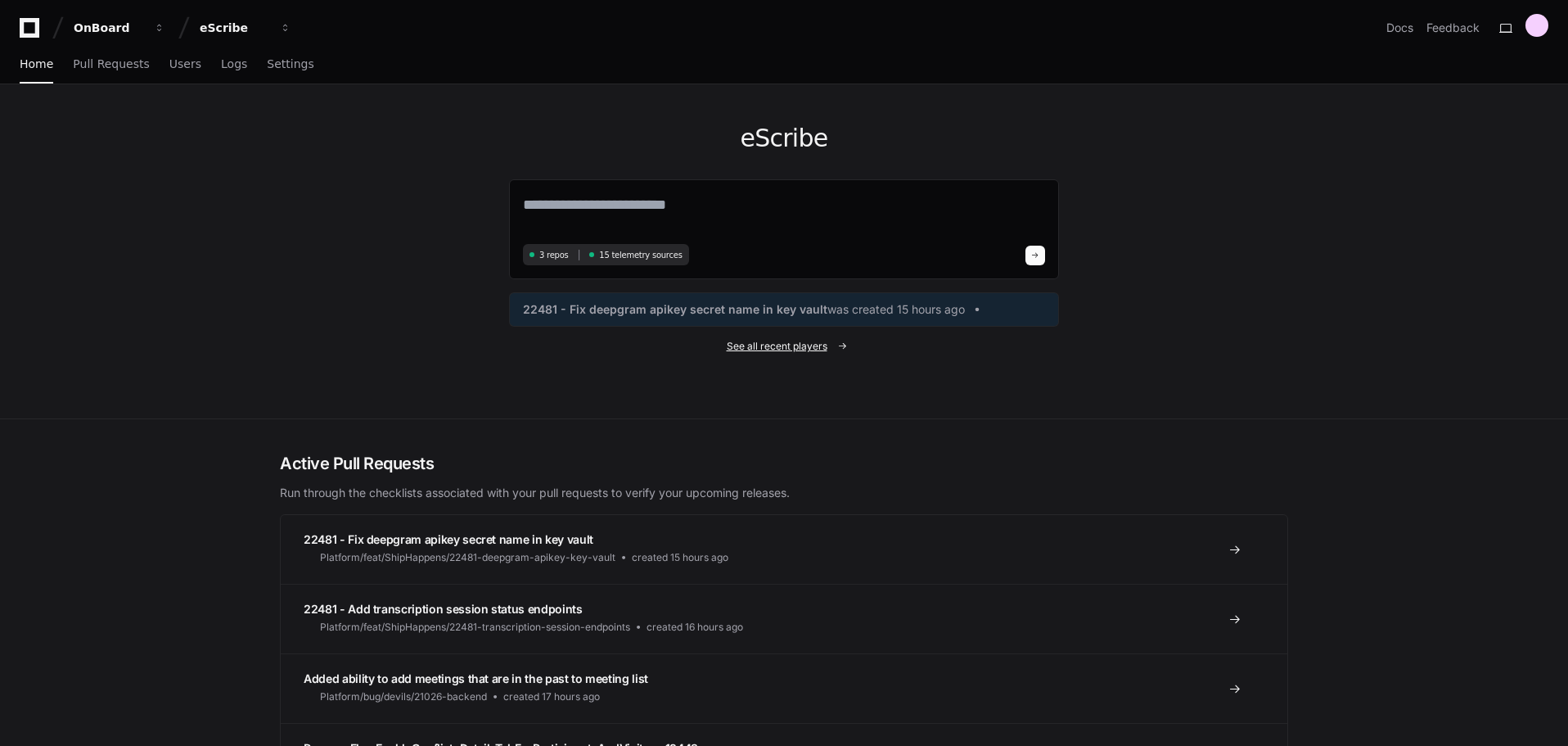
click at [787, 341] on span "See all recent players" at bounding box center [777, 347] width 101 height 13
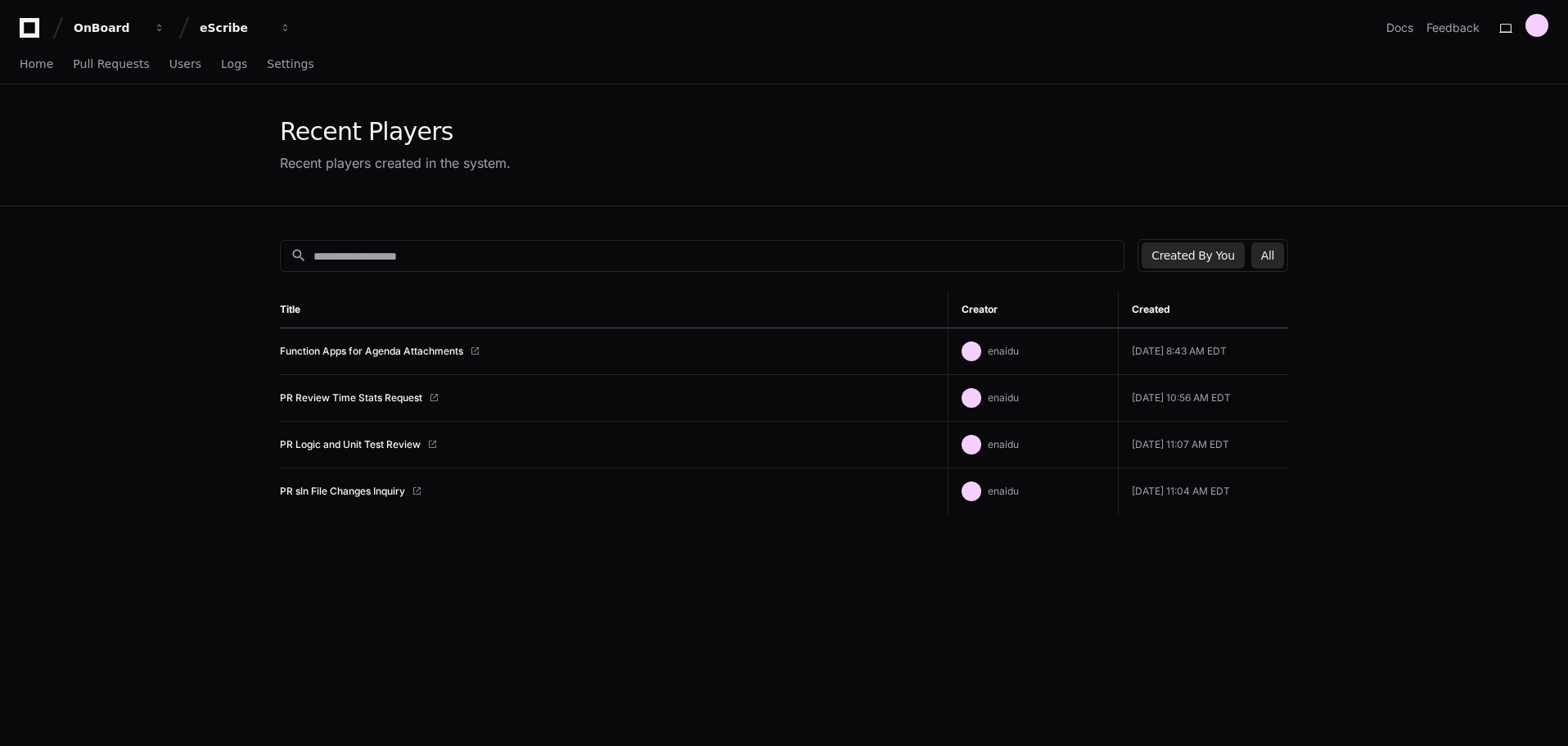
click at [1270, 262] on button "All" at bounding box center [1268, 256] width 33 height 26
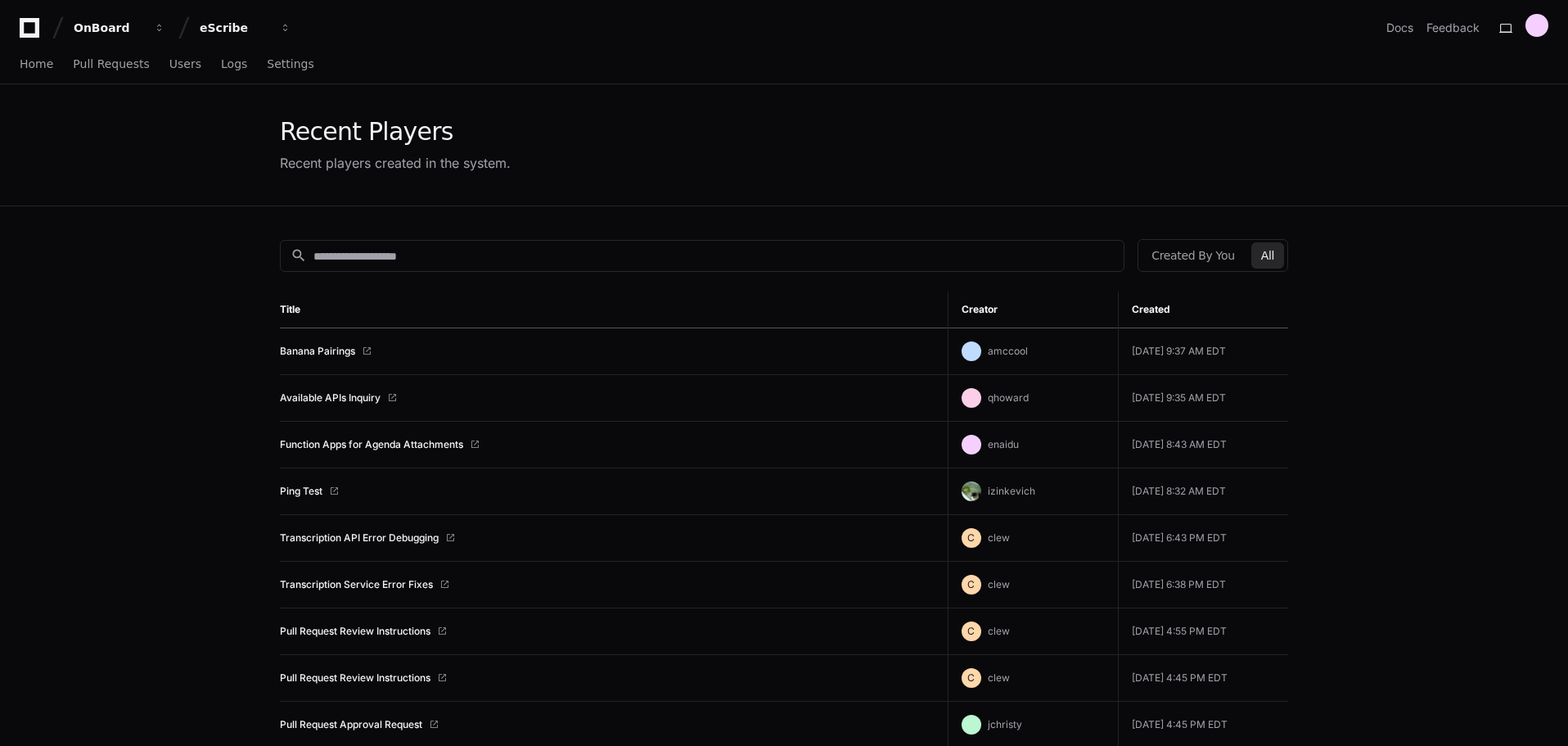
click at [423, 348] on div "Banana Pairings" at bounding box center [608, 351] width 655 height 13
click at [311, 355] on link "Banana Pairings" at bounding box center [318, 351] width 76 height 13
click at [298, 490] on link "Ping Test" at bounding box center [301, 491] width 42 height 13
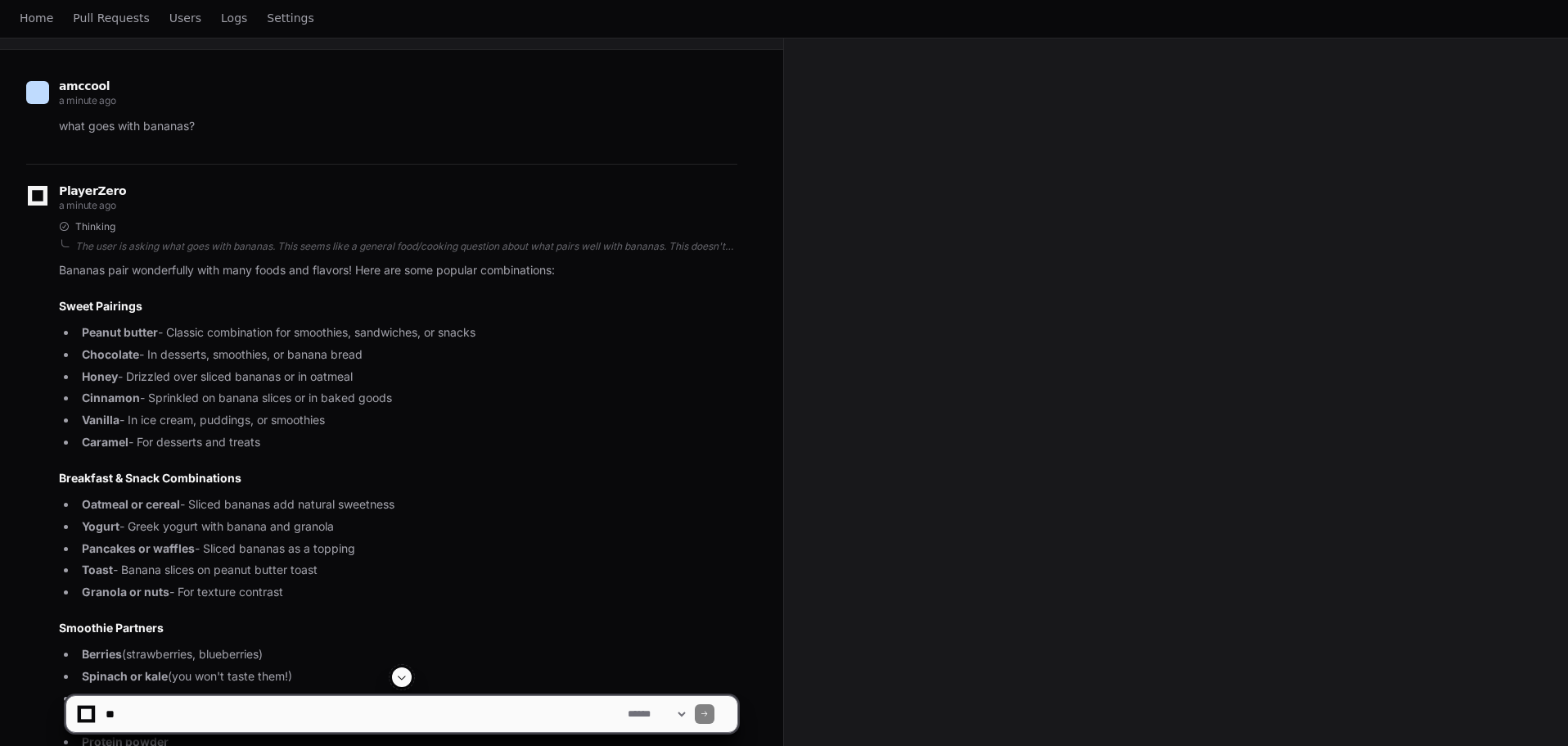
scroll to position [438, 0]
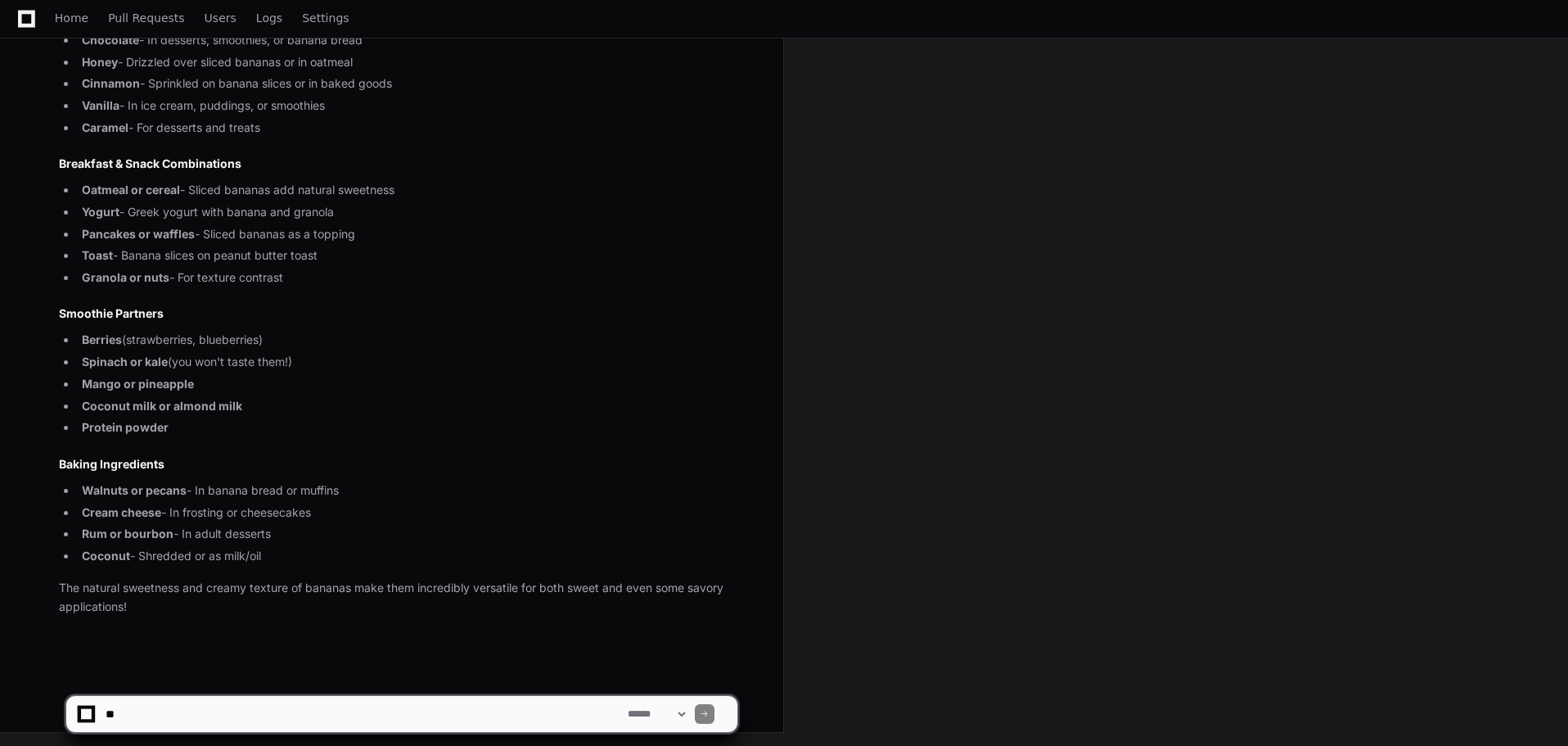
drag, startPoint x: 582, startPoint y: 304, endPoint x: 958, endPoint y: 217, distance: 385.9
click at [958, 217] on div "Banana Pairings Created by @ amccool a minute ago Share amccool a minute ago wh…" at bounding box center [784, 195] width 1568 height 1100
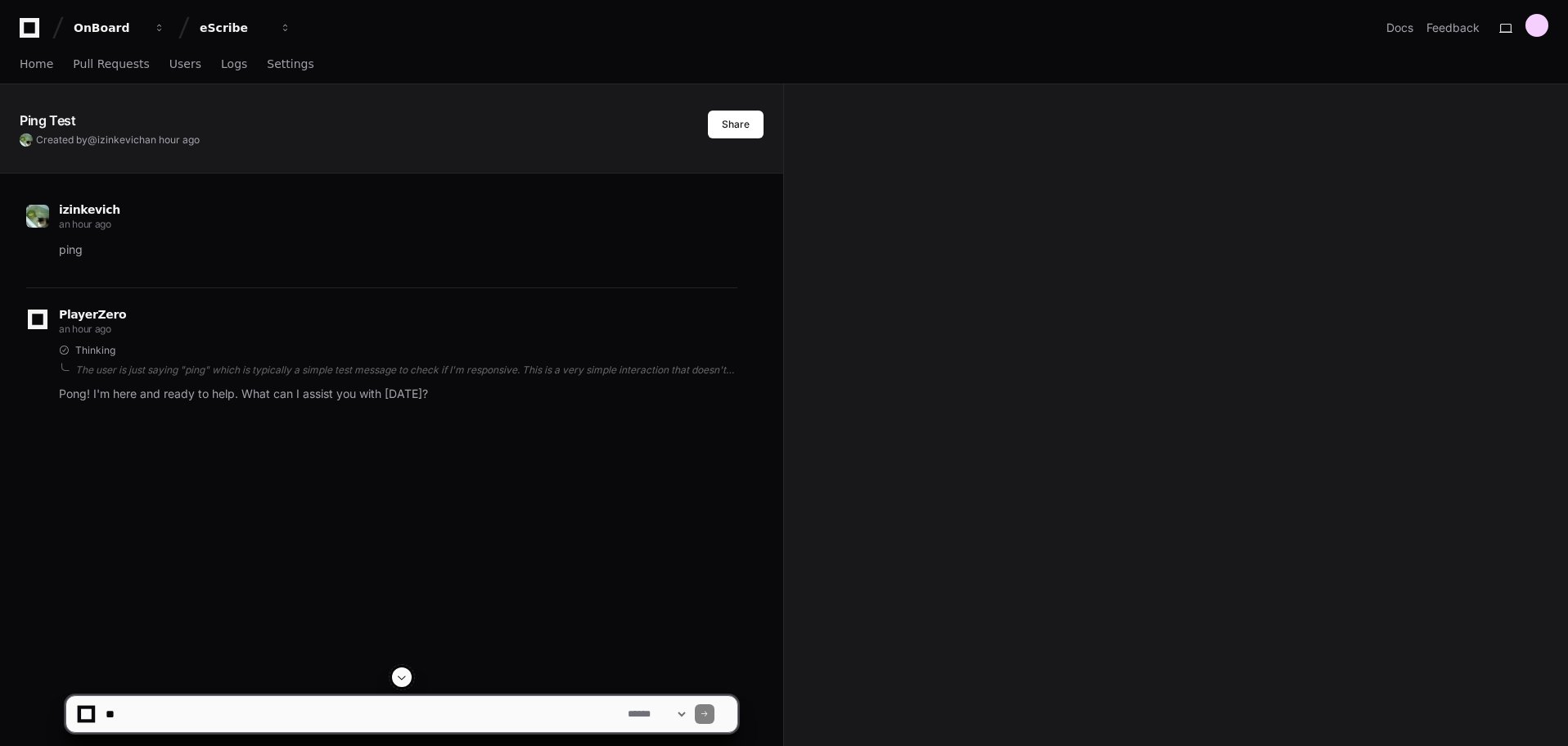
click at [213, 706] on textarea at bounding box center [362, 714] width 522 height 36
type textarea "**********"
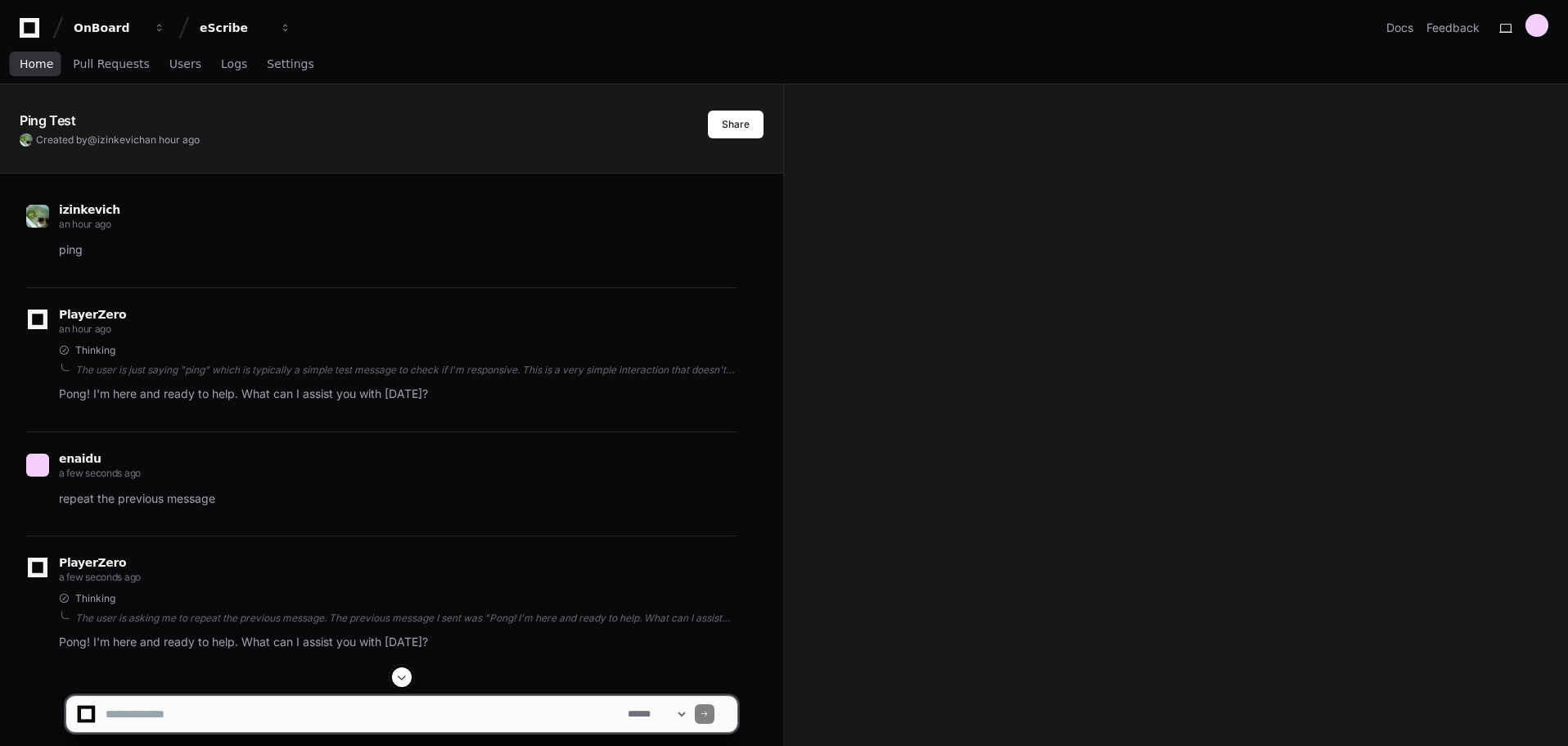
click at [31, 71] on link "Home" at bounding box center [37, 65] width 34 height 38
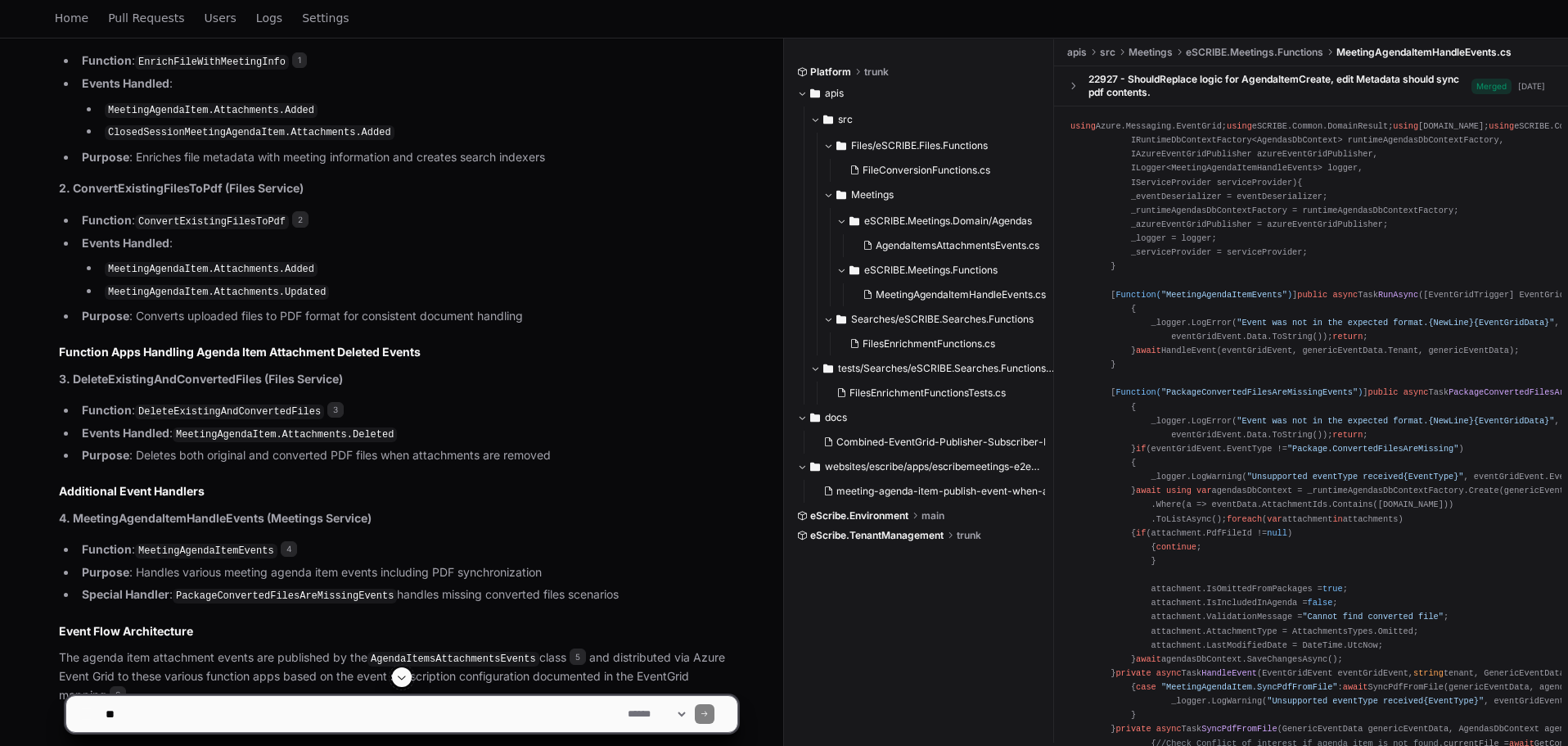
scroll to position [1088, 0]
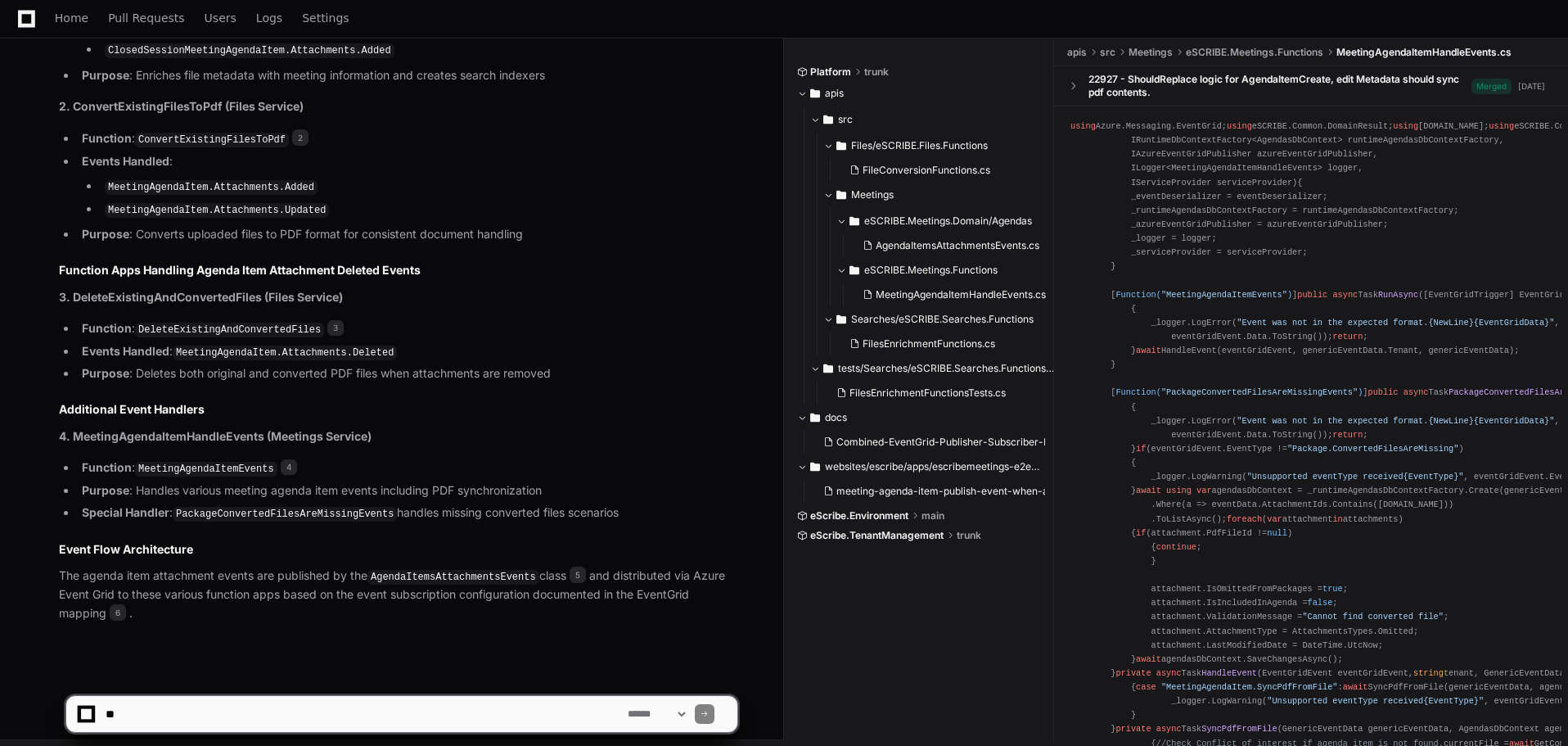
click at [169, 720] on textarea at bounding box center [362, 714] width 522 height 36
click at [345, 720] on textarea at bounding box center [362, 714] width 522 height 36
type textarea "**********"
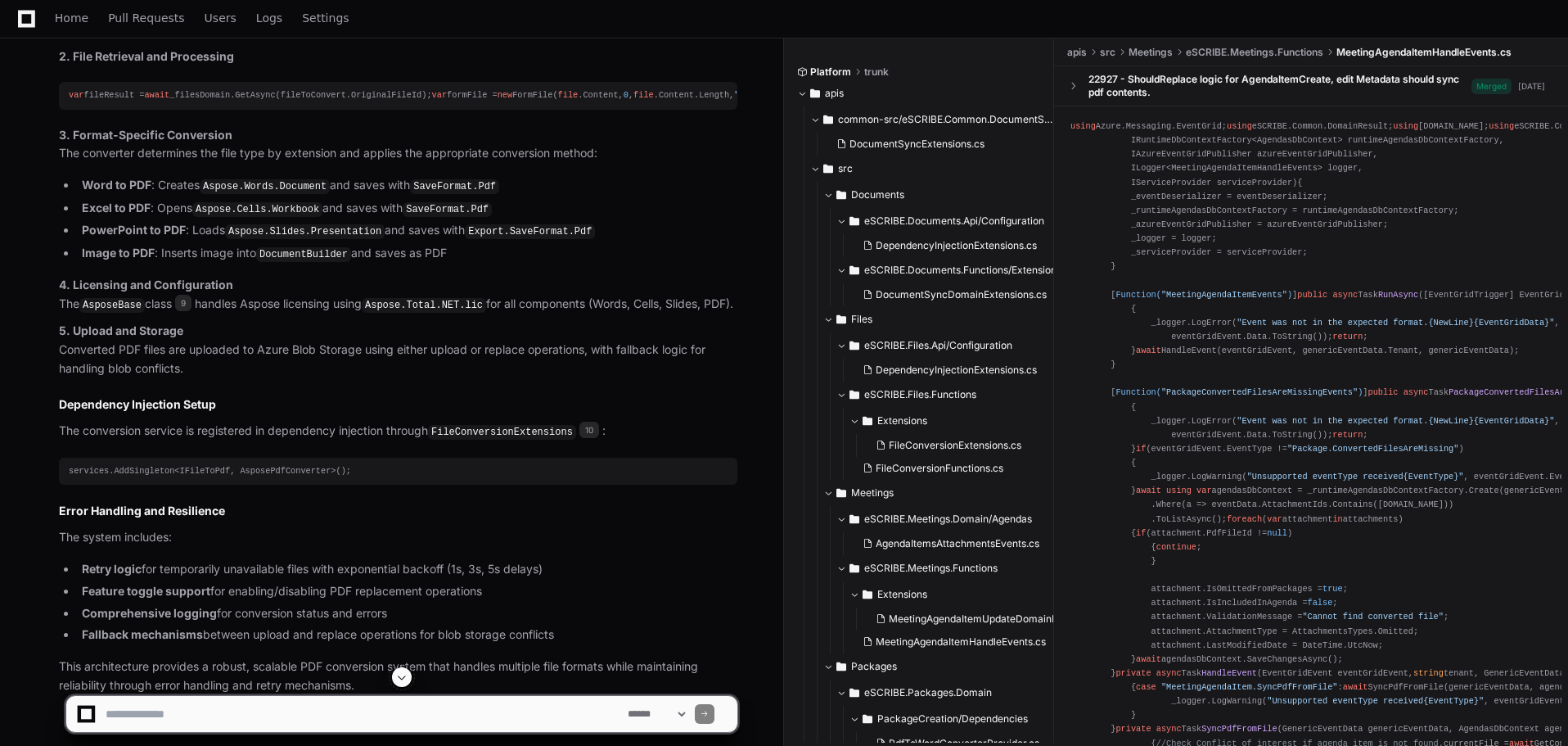
scroll to position [2906, 0]
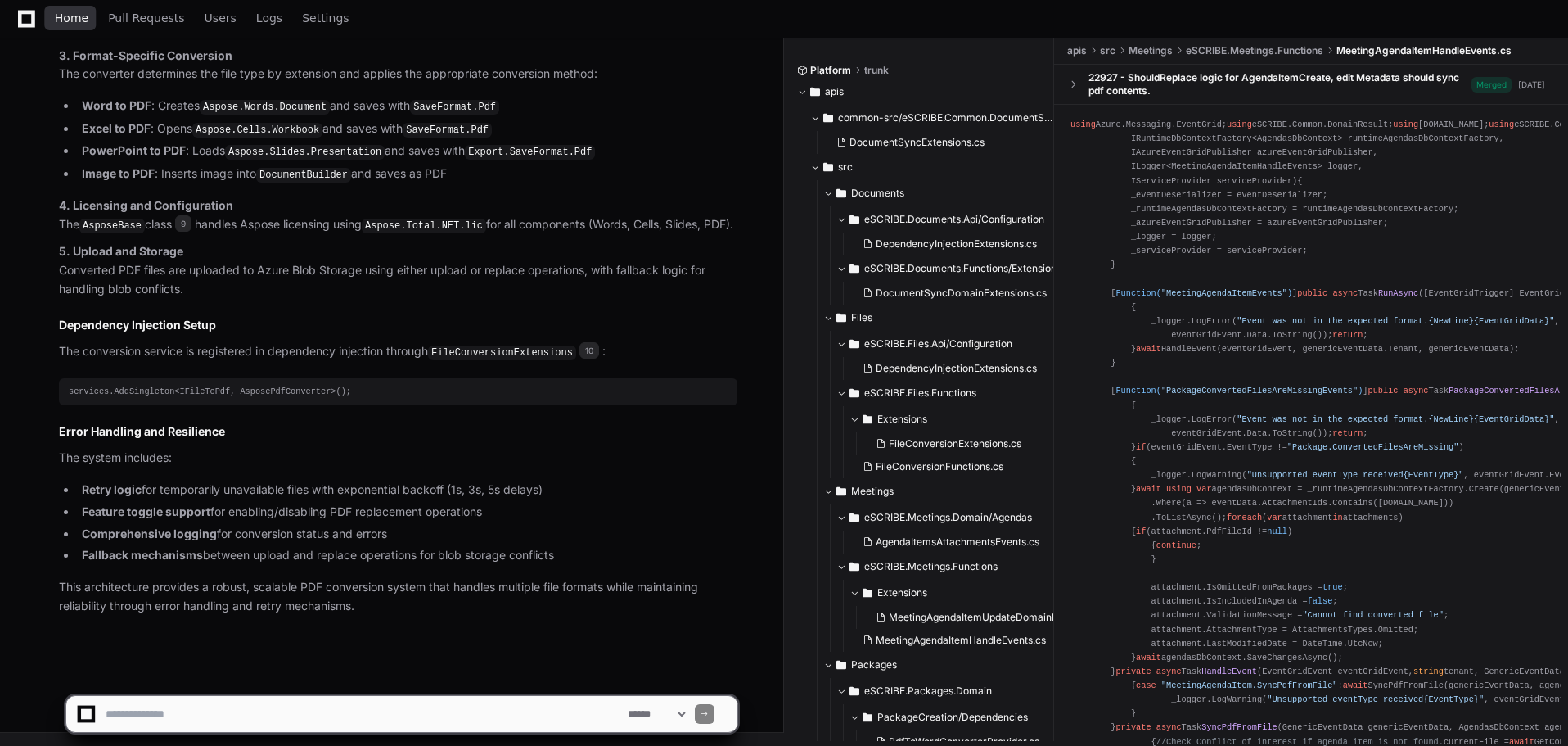
click at [79, 13] on span "Home" at bounding box center [72, 18] width 34 height 9
